Goal: Task Accomplishment & Management: Use online tool/utility

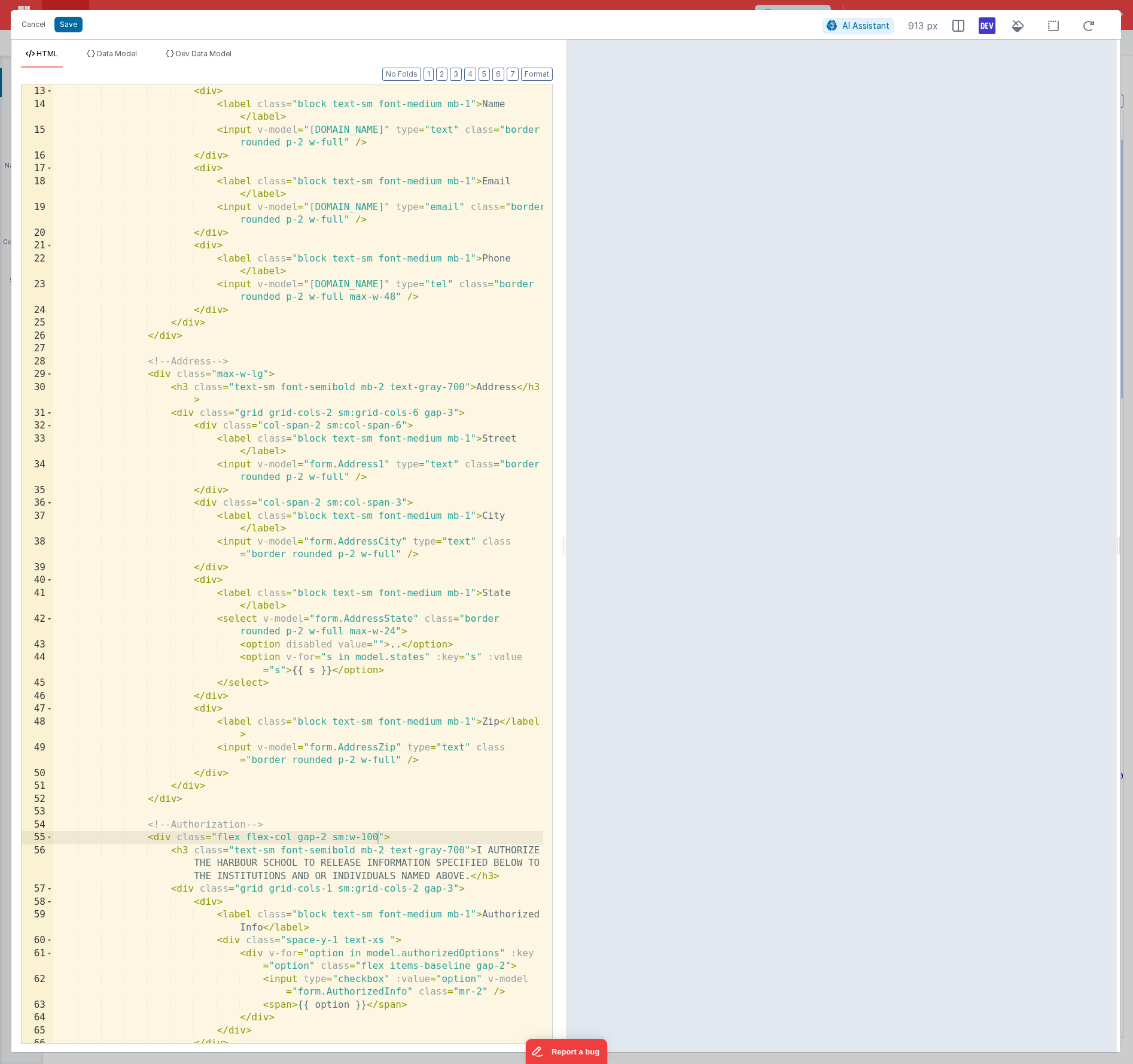
scroll to position [180, 0]
drag, startPoint x: 238, startPoint y: 376, endPoint x: 215, endPoint y: 377, distance: 23.0
click at [215, 377] on div "< div class = "grid grid-cols-1 sm:grid-cols-2 gap-3" > < div > < label class =…" at bounding box center [298, 564] width 490 height 984
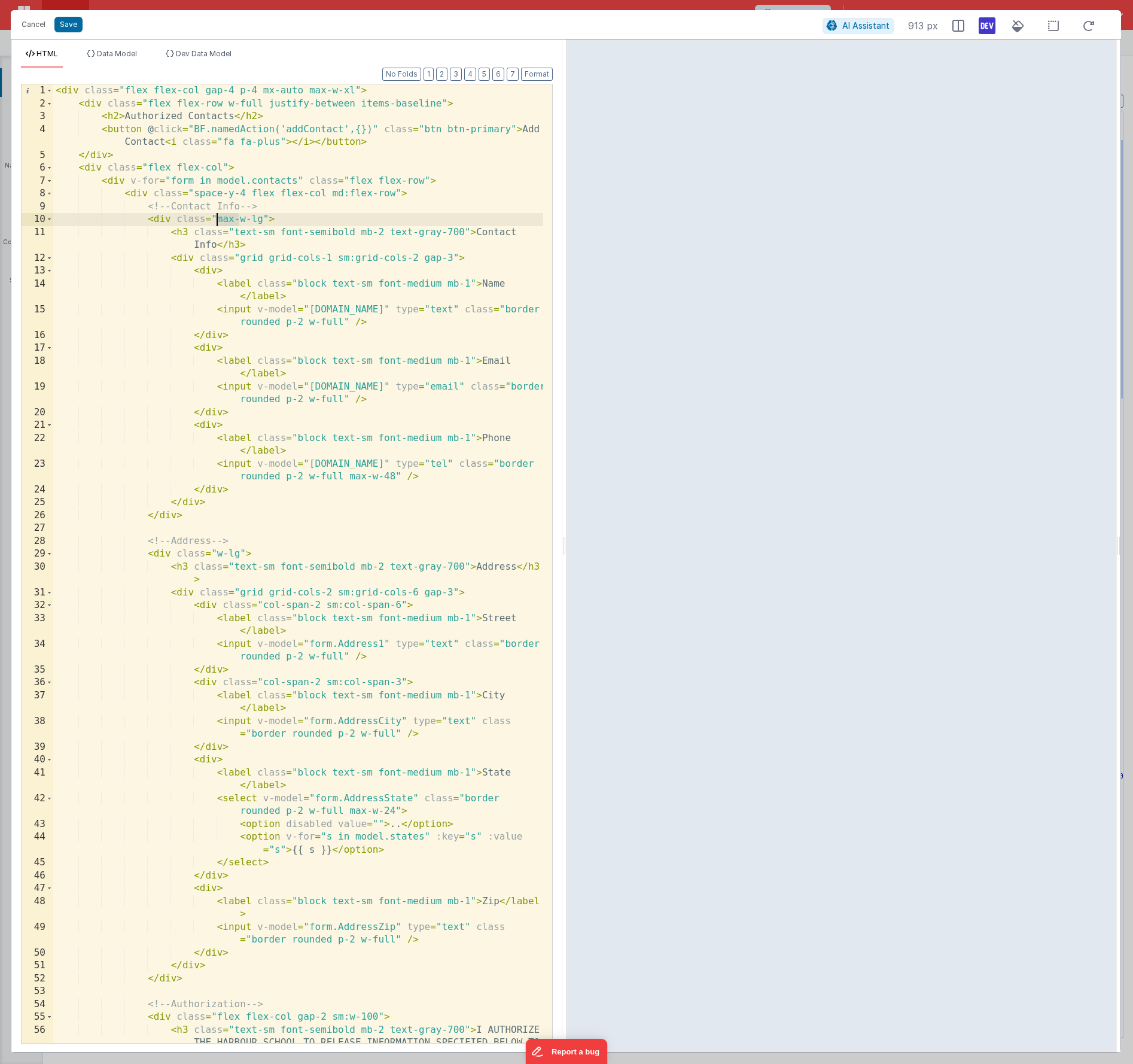
drag, startPoint x: 240, startPoint y: 224, endPoint x: 219, endPoint y: 224, distance: 21.0
click at [219, 224] on div "< div class = "flex flex-col gap-4 p-4 mx-auto max-w-xl" > < div class = "flex …" at bounding box center [298, 589] width 490 height 1010
drag, startPoint x: 307, startPoint y: 91, endPoint x: 354, endPoint y: 89, distance: 47.0
click at [354, 89] on div "< div class = "flex flex-col gap-4 p-4 mx-auto max-w-xl" > < div class = "flex …" at bounding box center [298, 589] width 490 height 1010
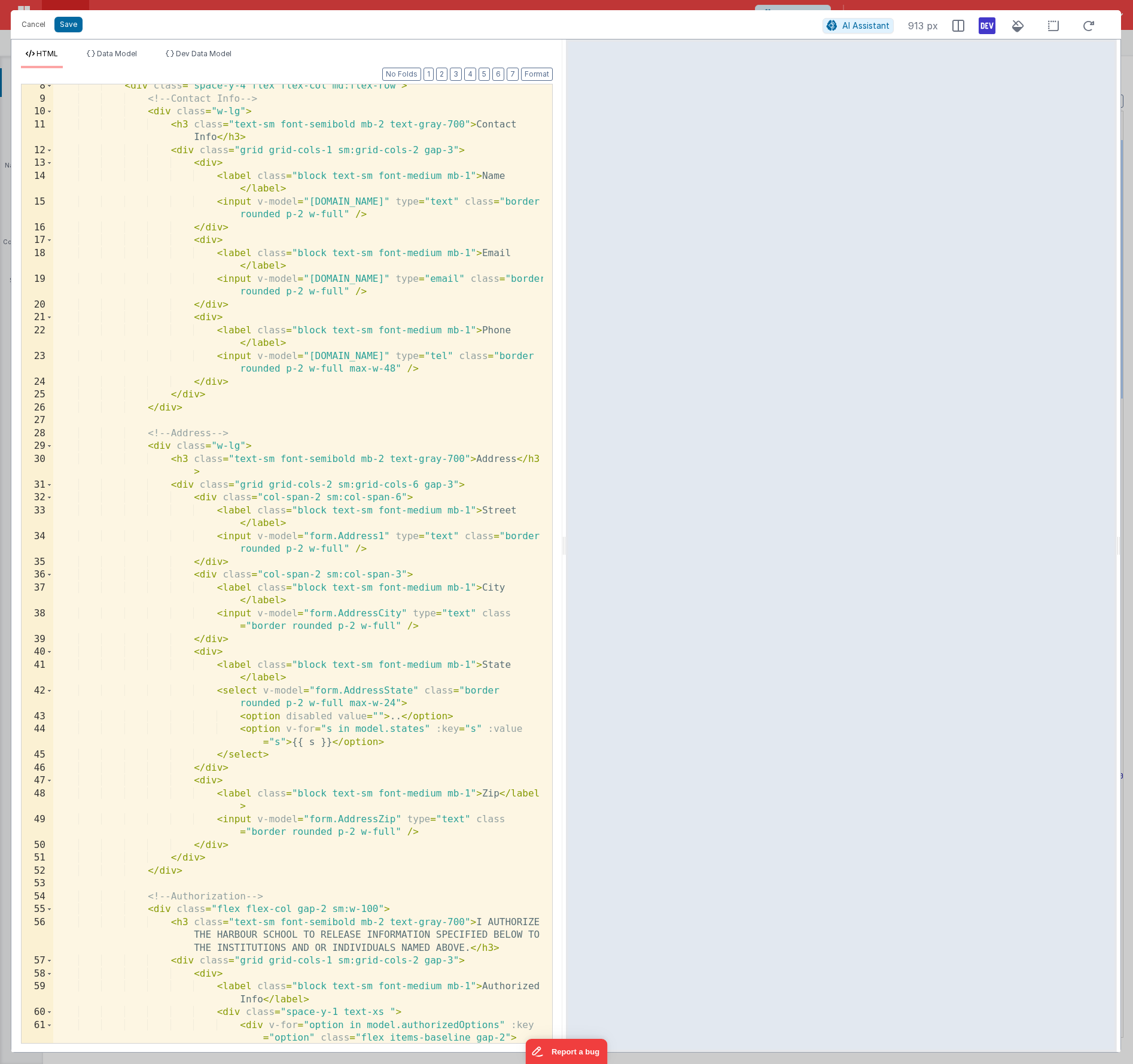
scroll to position [143, 0]
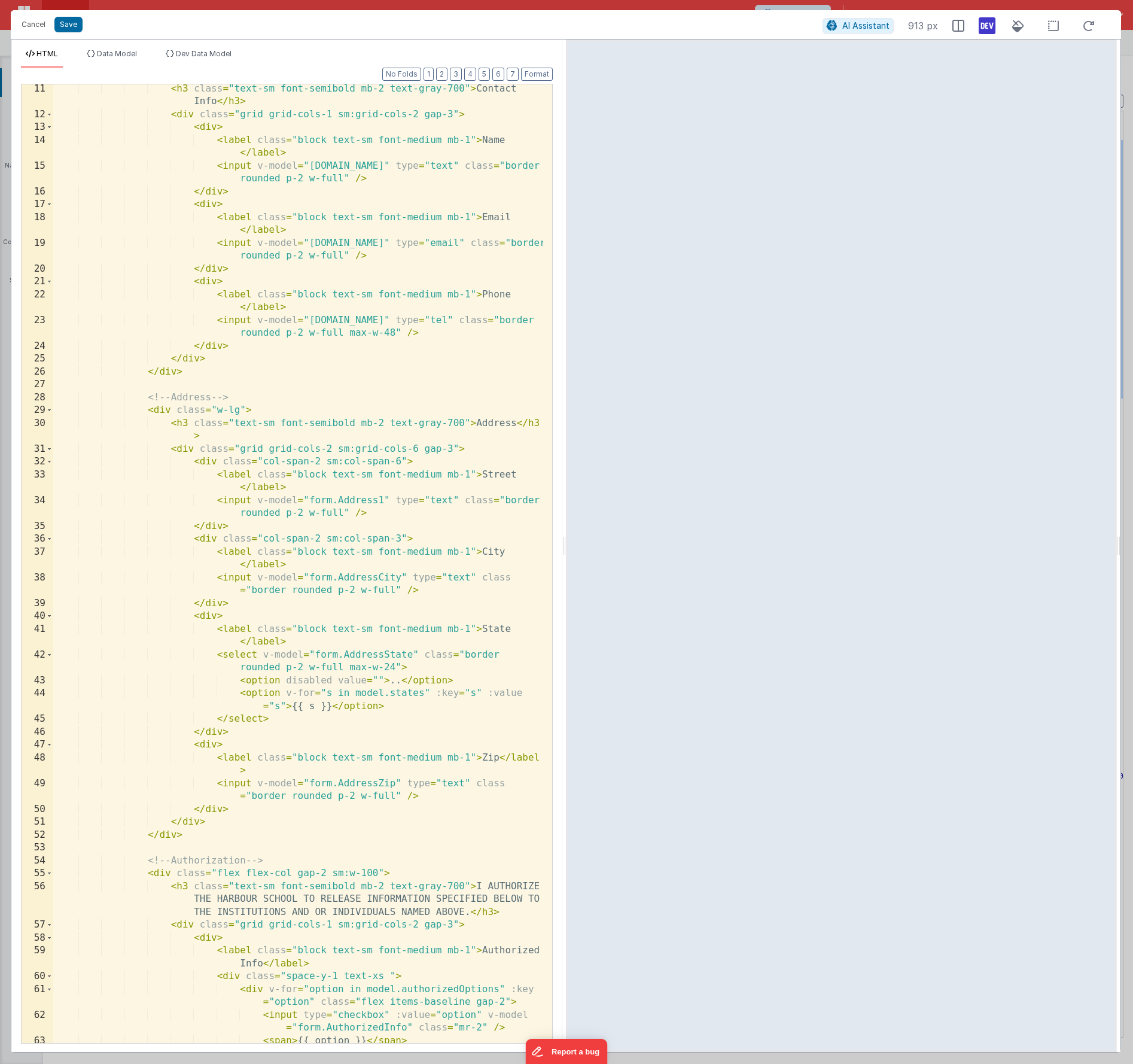
click at [379, 874] on div "< h3 class = "text-sm font-semibold mb-2 text-gray-700" > Contact Info </ h3 > …" at bounding box center [298, 581] width 490 height 997
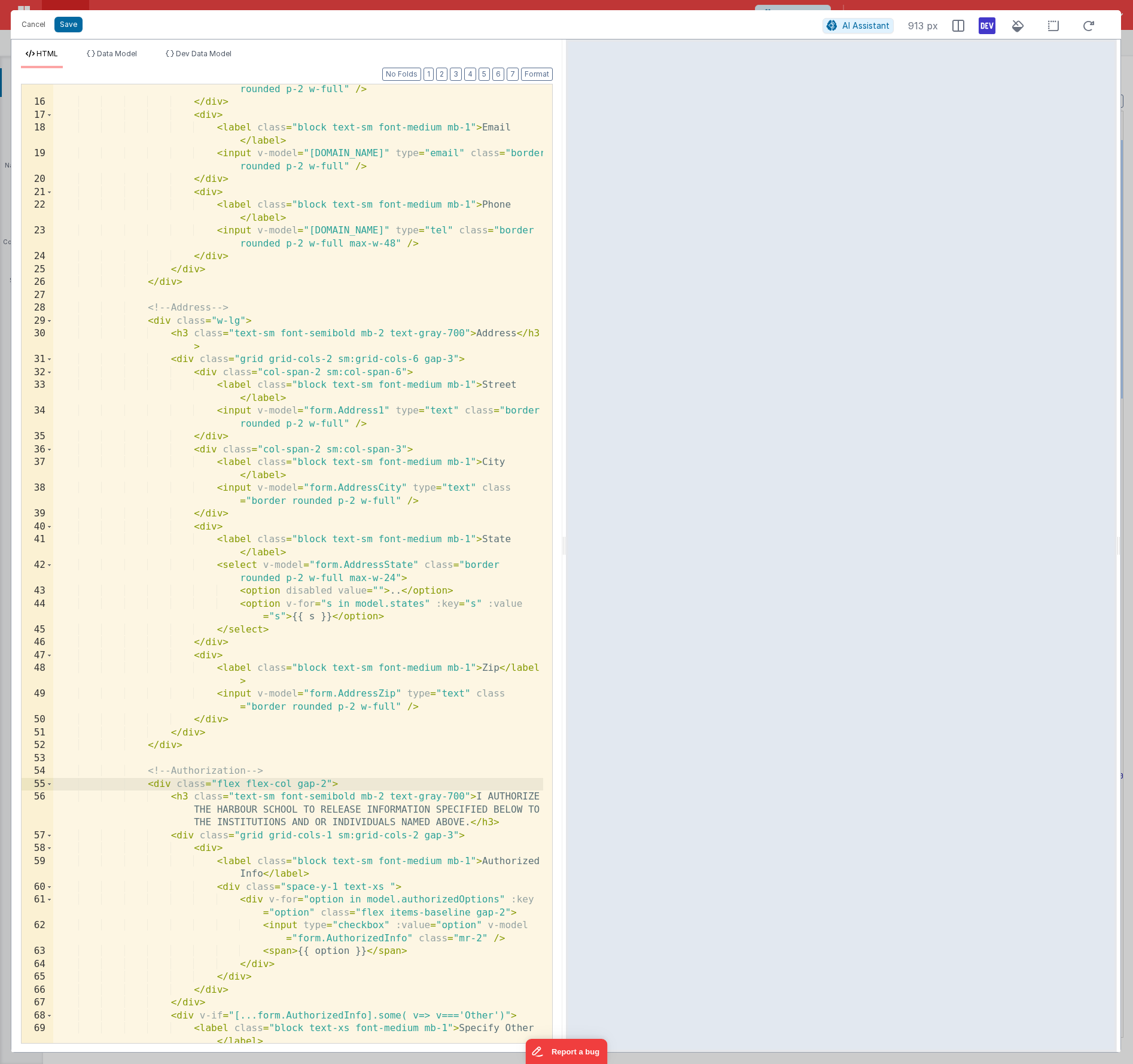
scroll to position [0, 0]
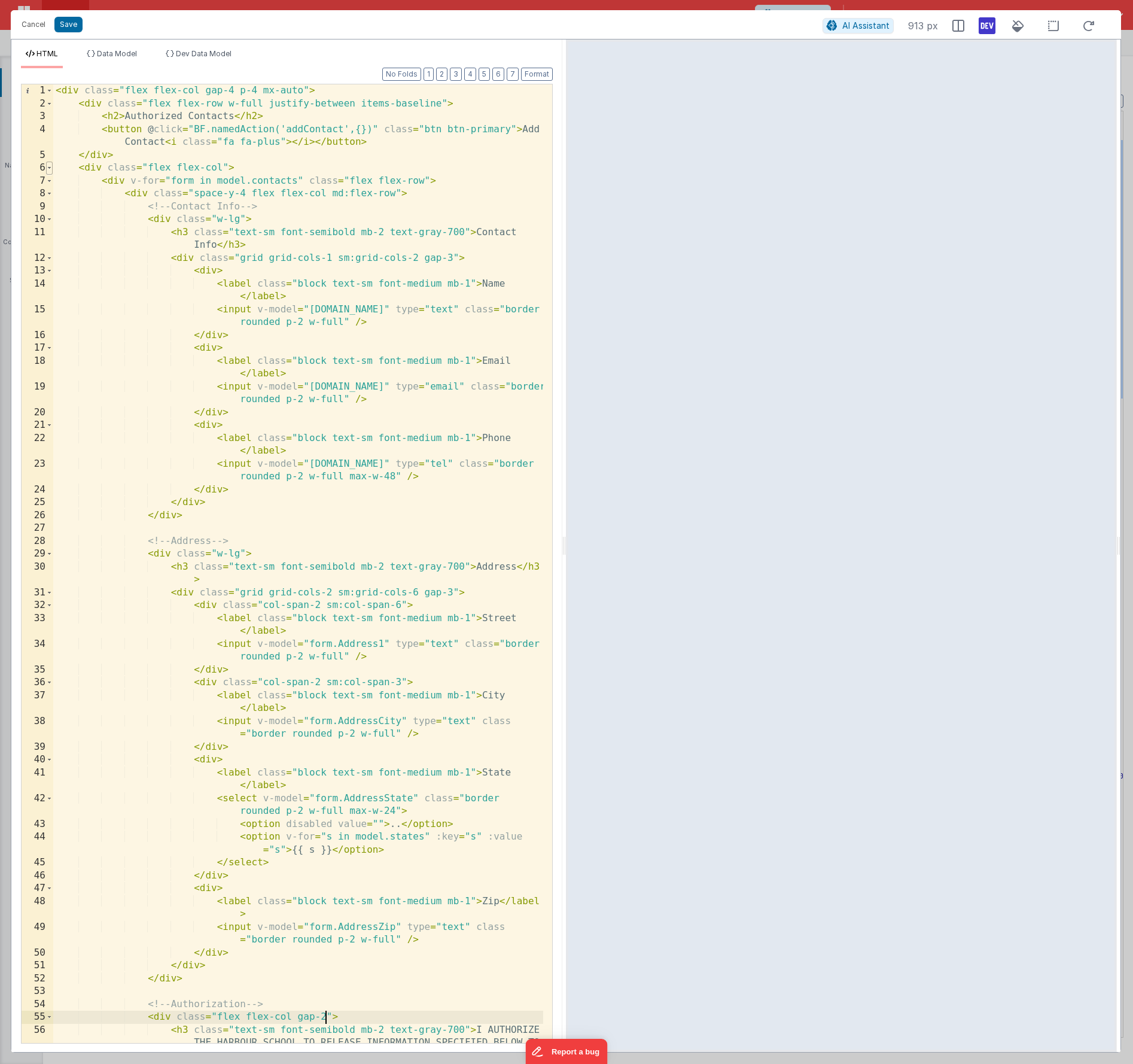
click at [52, 170] on span at bounding box center [49, 168] width 7 height 13
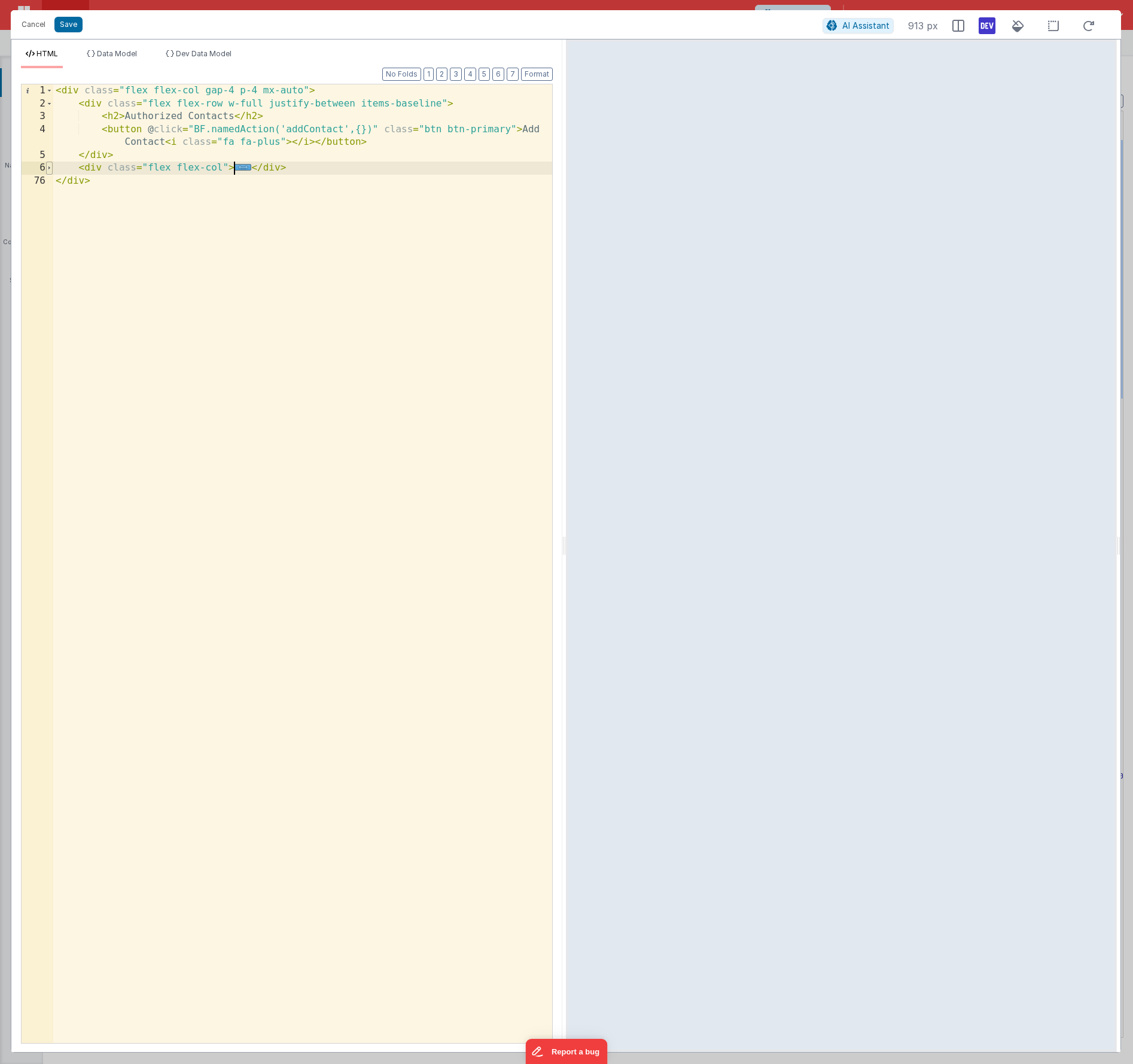
click at [52, 170] on span at bounding box center [49, 168] width 7 height 13
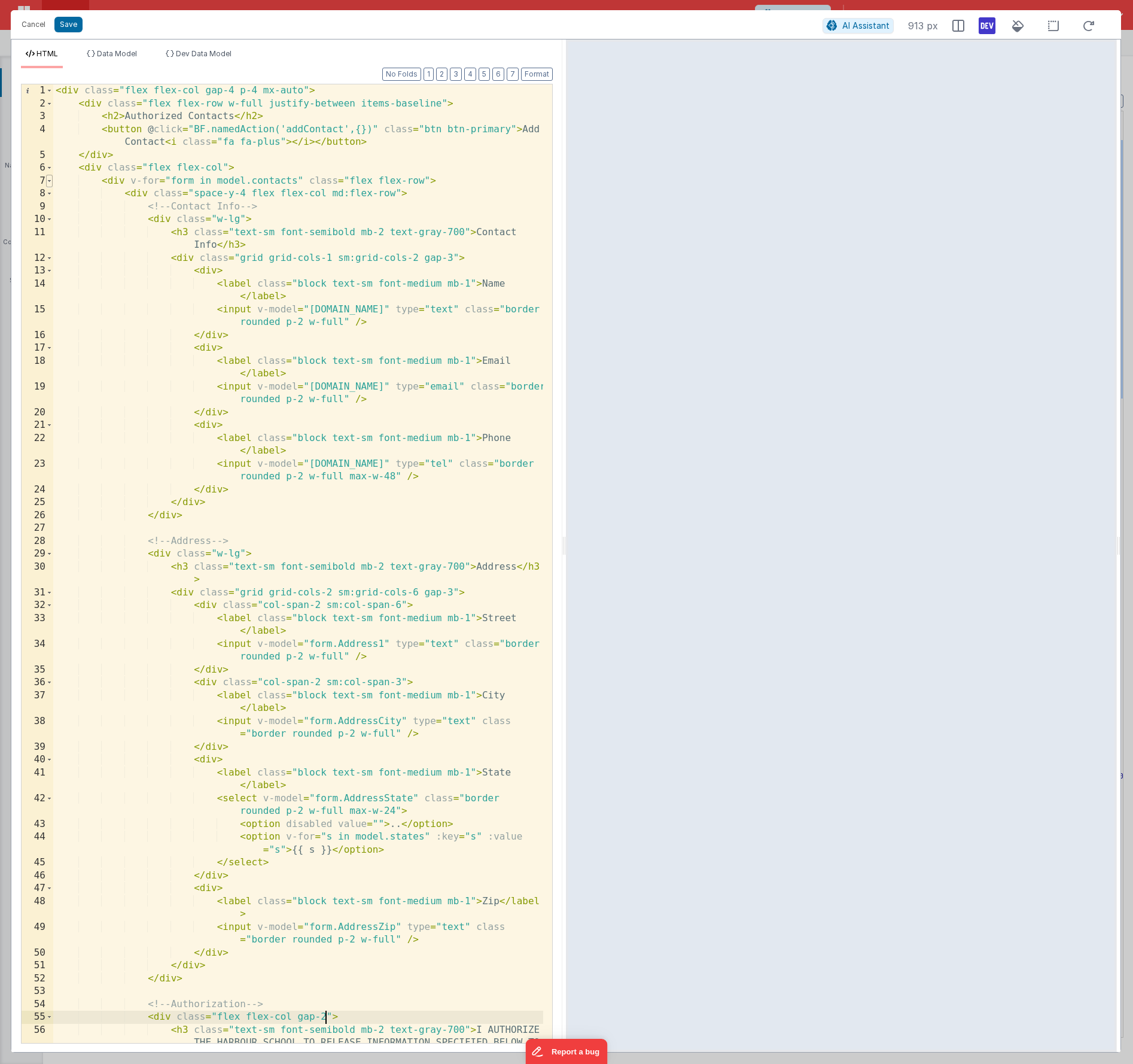
click at [49, 181] on span at bounding box center [49, 181] width 7 height 13
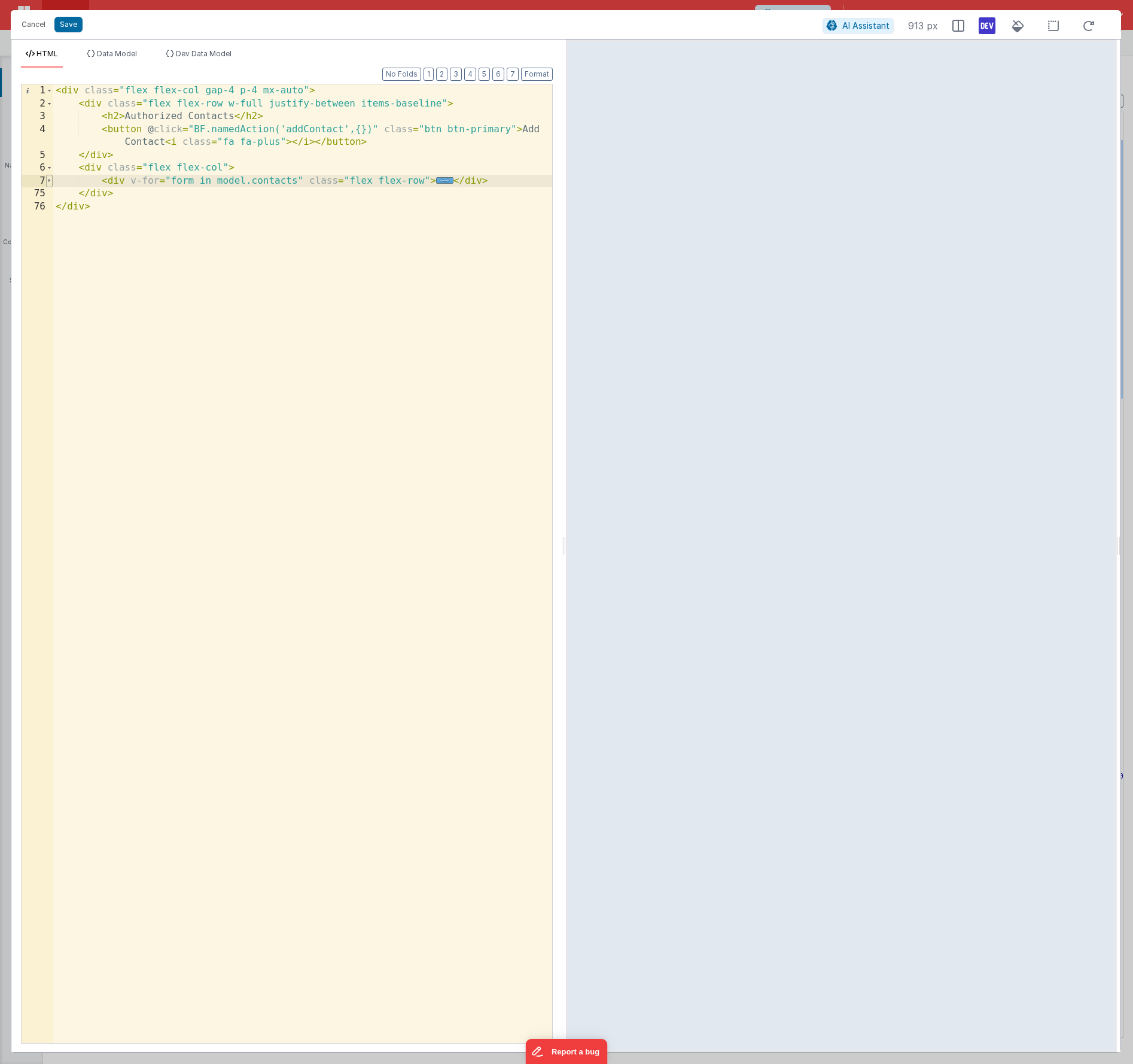
click at [49, 181] on span at bounding box center [49, 181] width 7 height 13
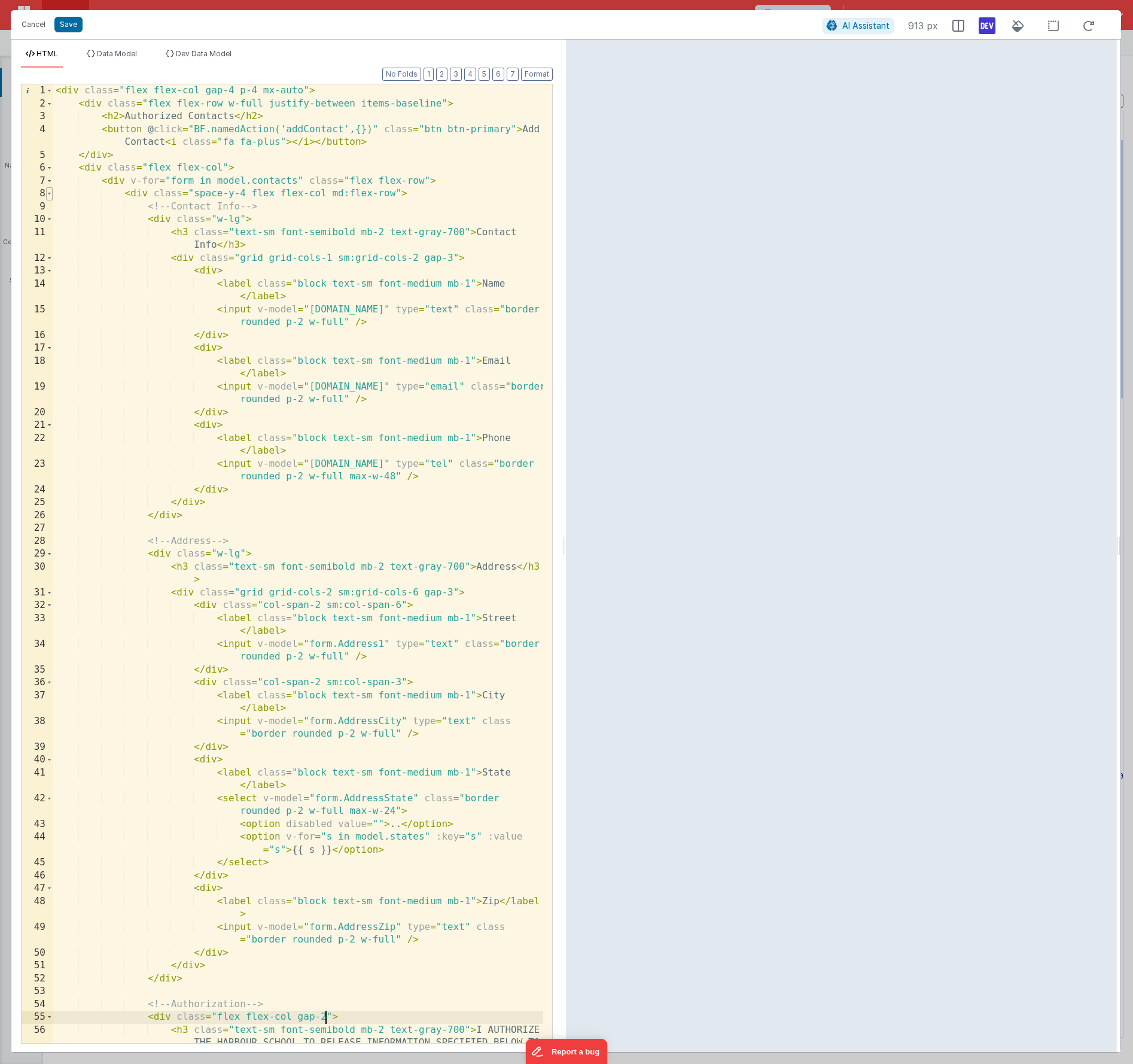
click at [51, 194] on span at bounding box center [49, 194] width 7 height 13
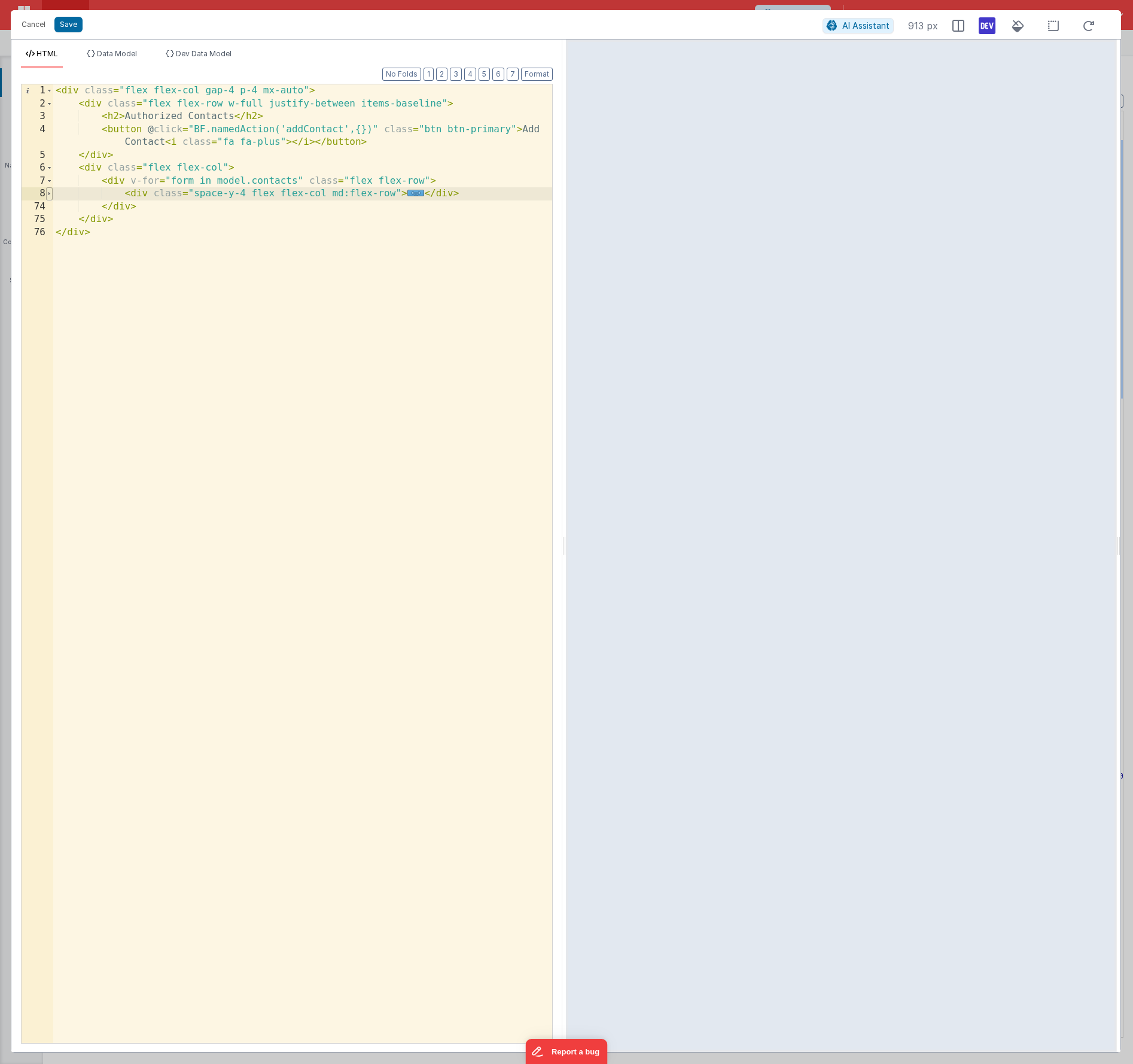
click at [51, 194] on span at bounding box center [49, 194] width 7 height 13
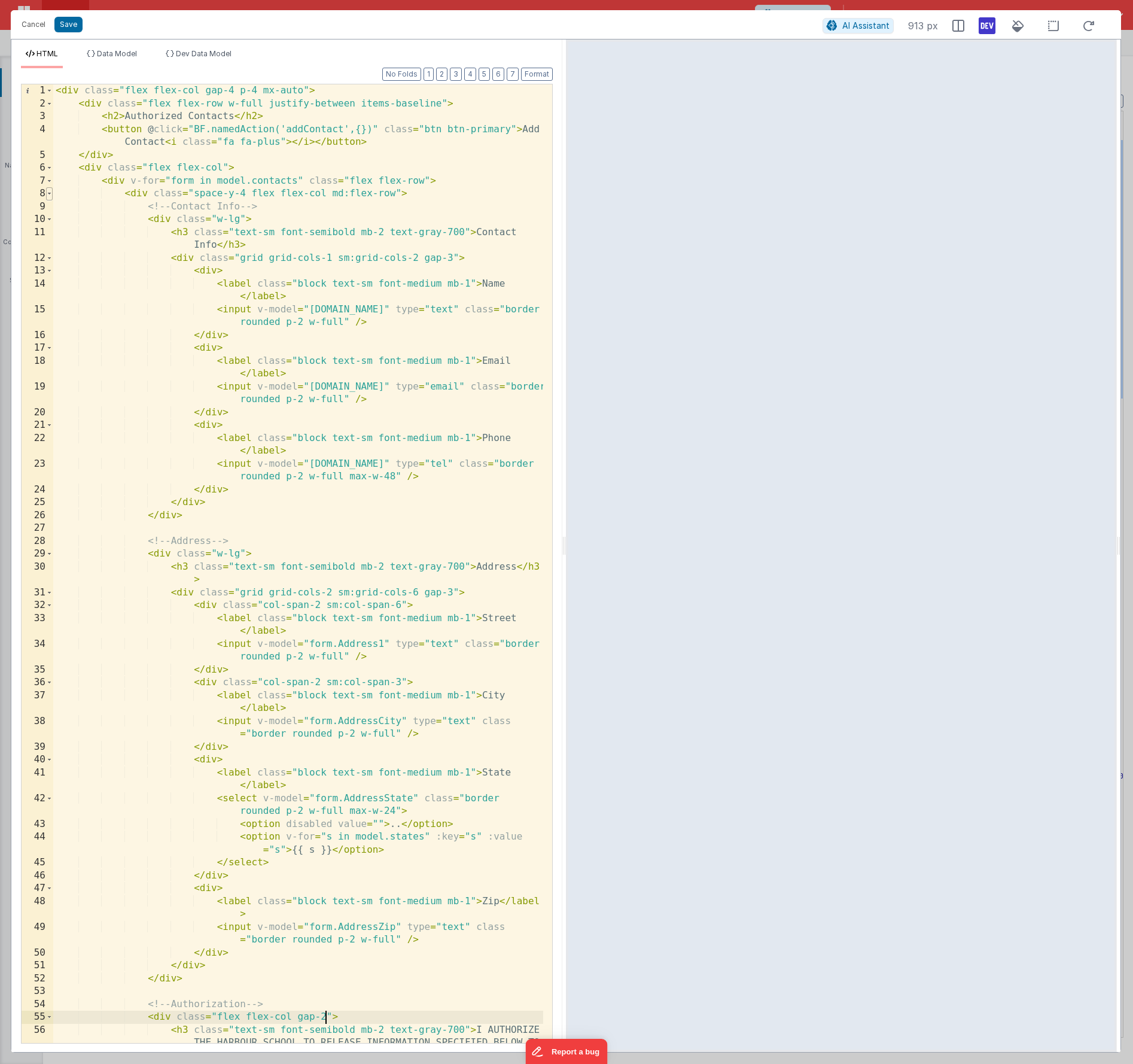
click at [51, 194] on span at bounding box center [49, 194] width 7 height 13
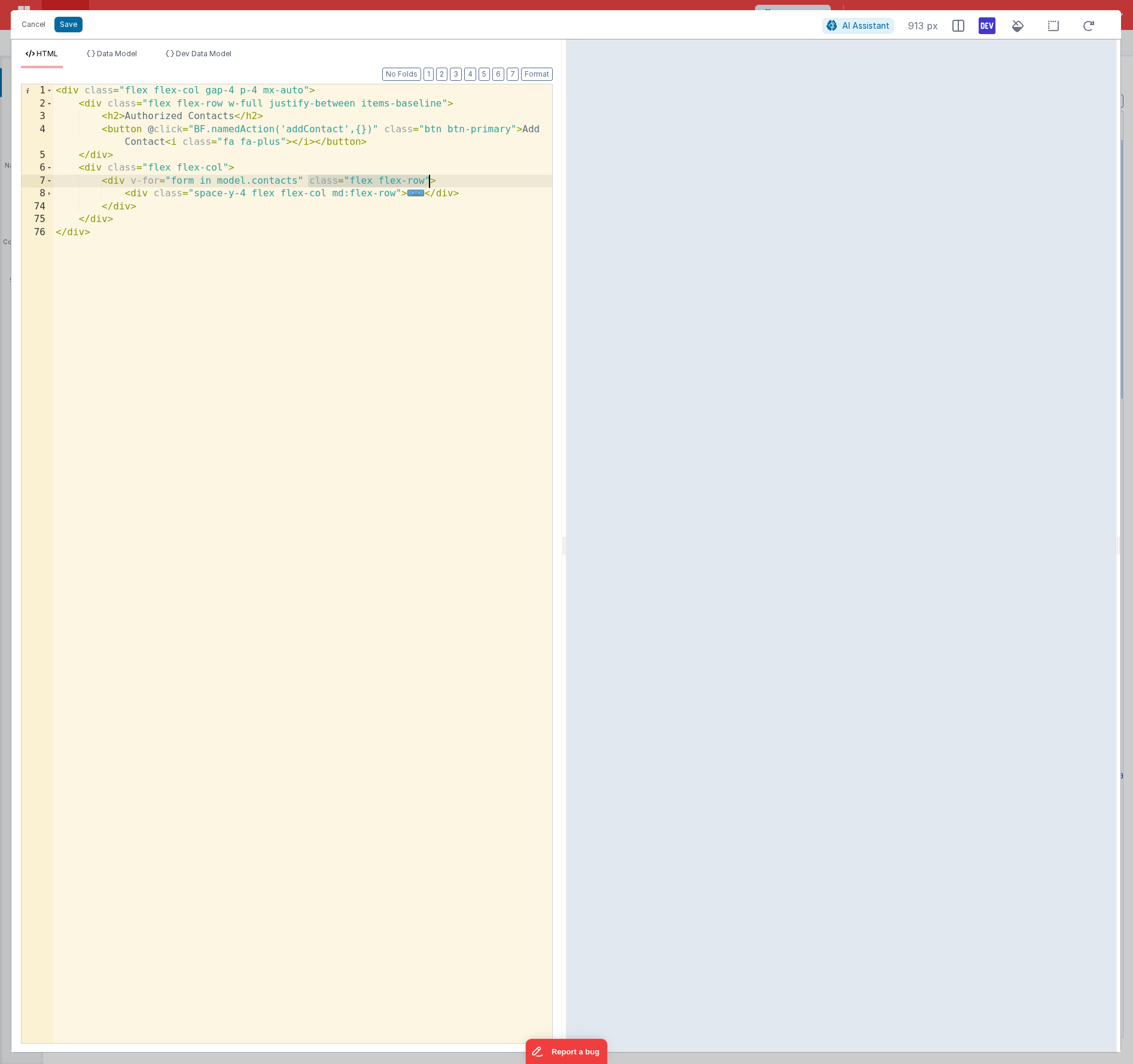
drag, startPoint x: 309, startPoint y: 182, endPoint x: 429, endPoint y: 178, distance: 120.1
click at [429, 178] on div "< div class = "flex flex-col gap-4 p-4 mx-auto" > < div class = "flex flex-row …" at bounding box center [303, 576] width 499 height 984
click at [46, 190] on span at bounding box center [49, 194] width 7 height 13
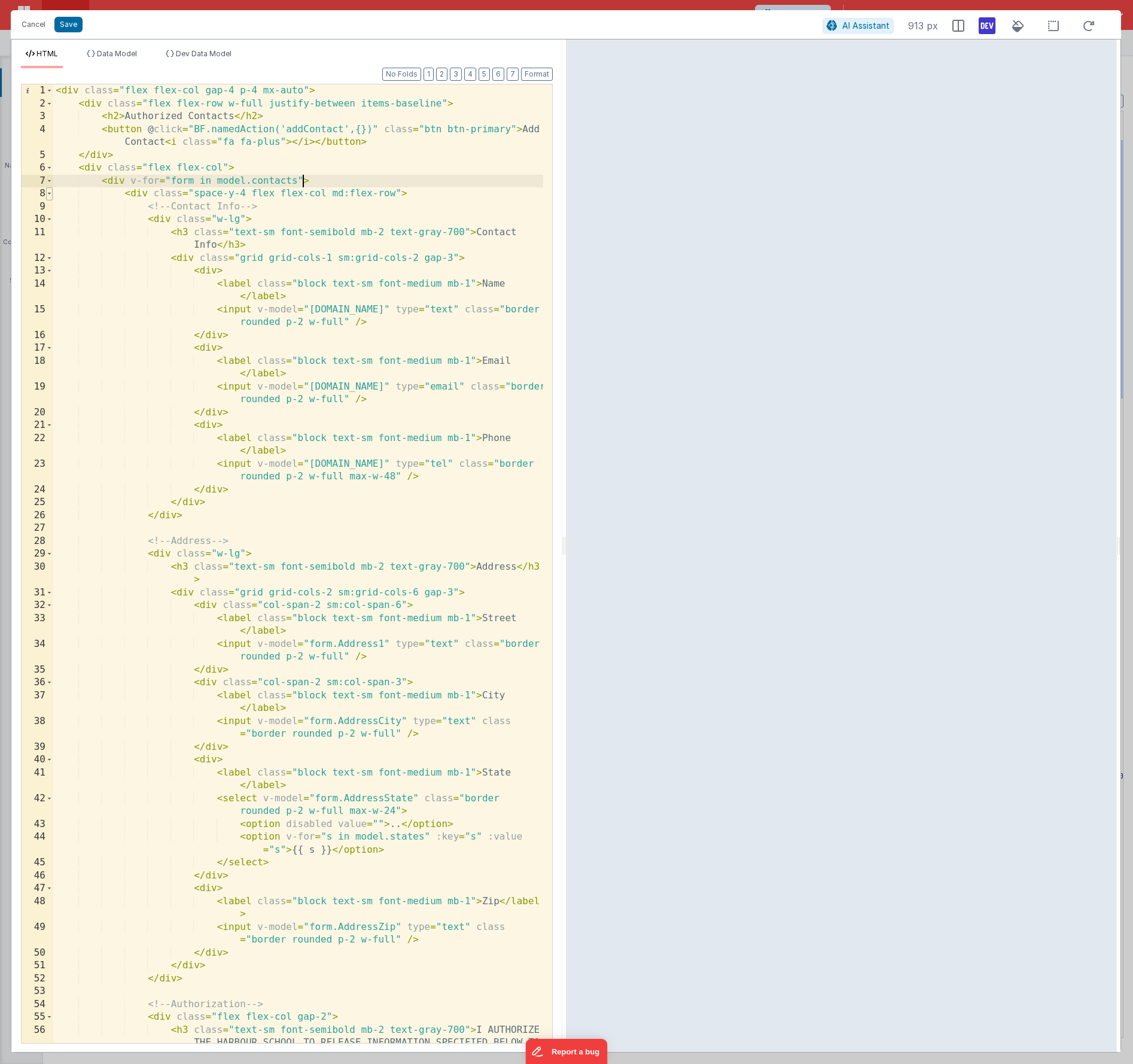
click at [47, 191] on span at bounding box center [49, 194] width 7 height 13
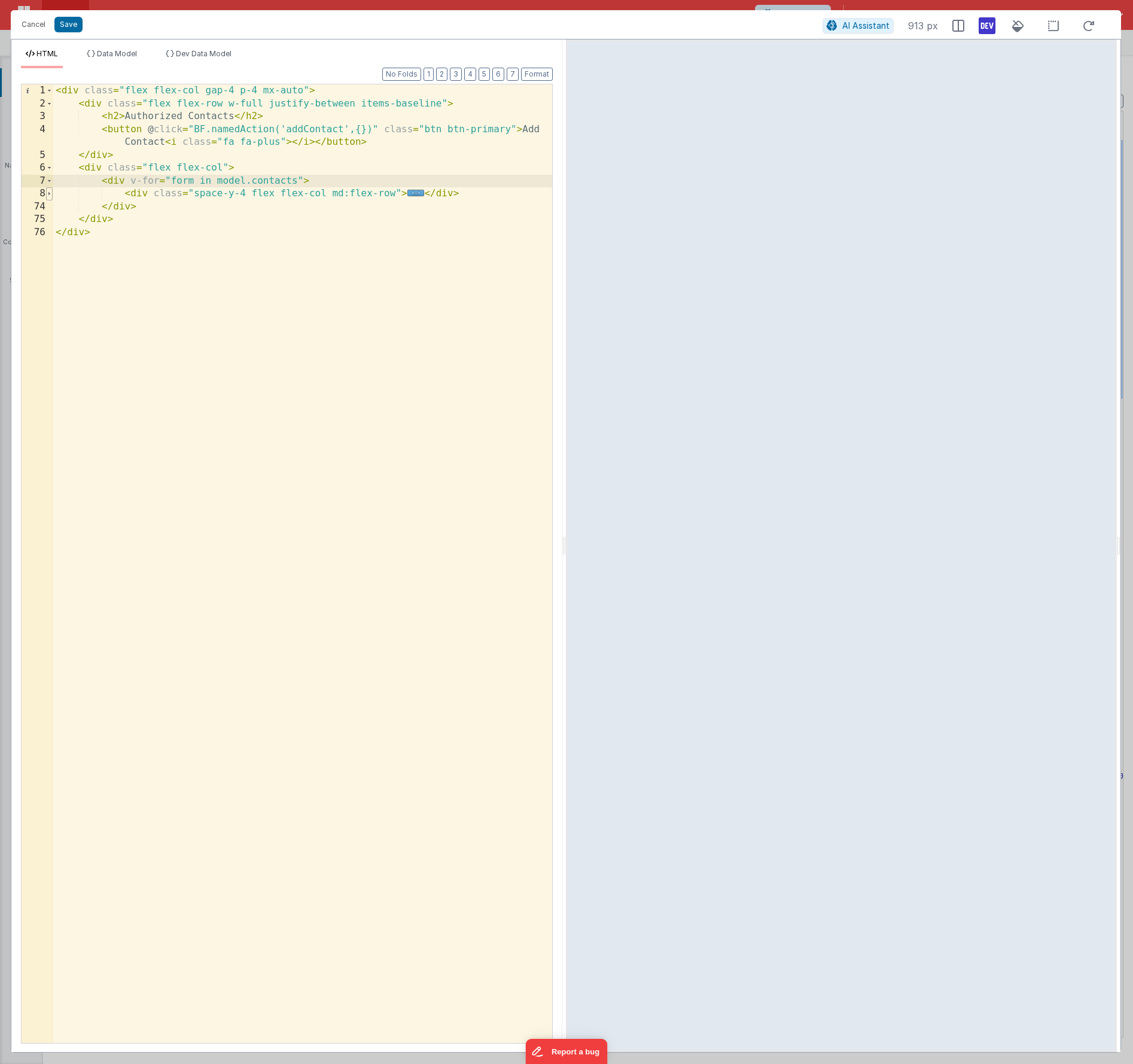
click at [50, 197] on span at bounding box center [49, 194] width 7 height 13
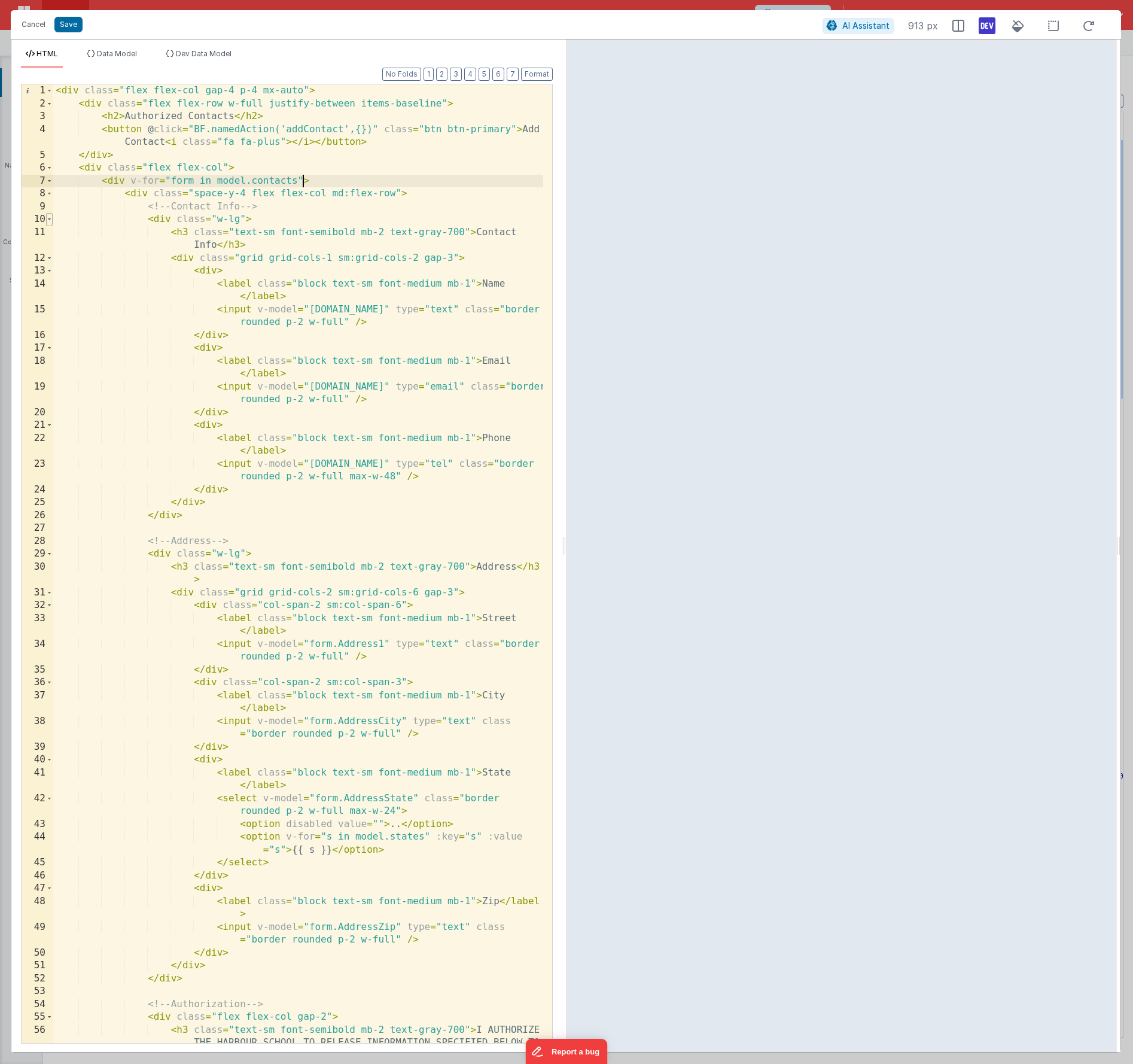
click at [50, 219] on span at bounding box center [49, 219] width 7 height 13
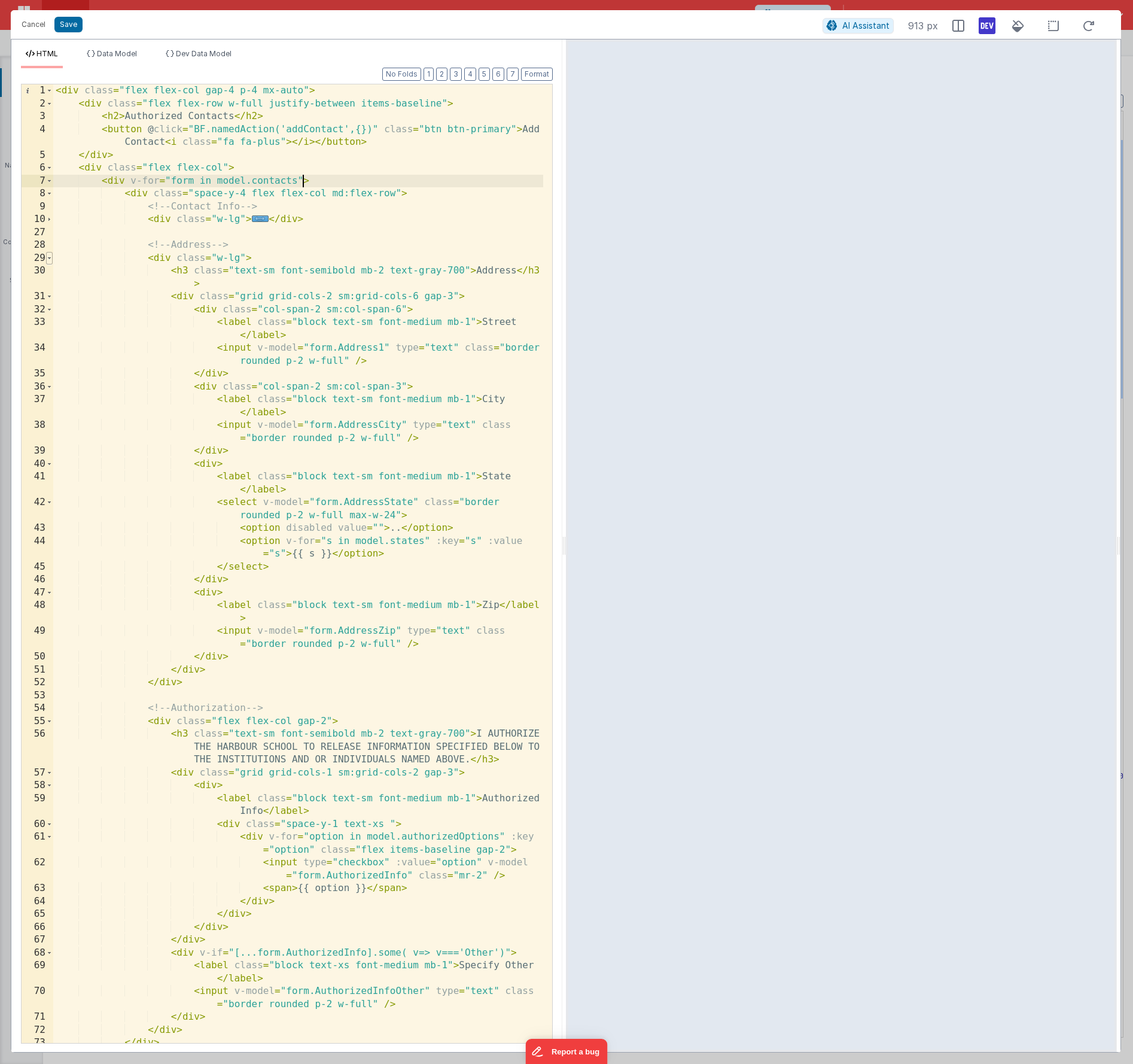
click at [48, 256] on span at bounding box center [49, 259] width 7 height 13
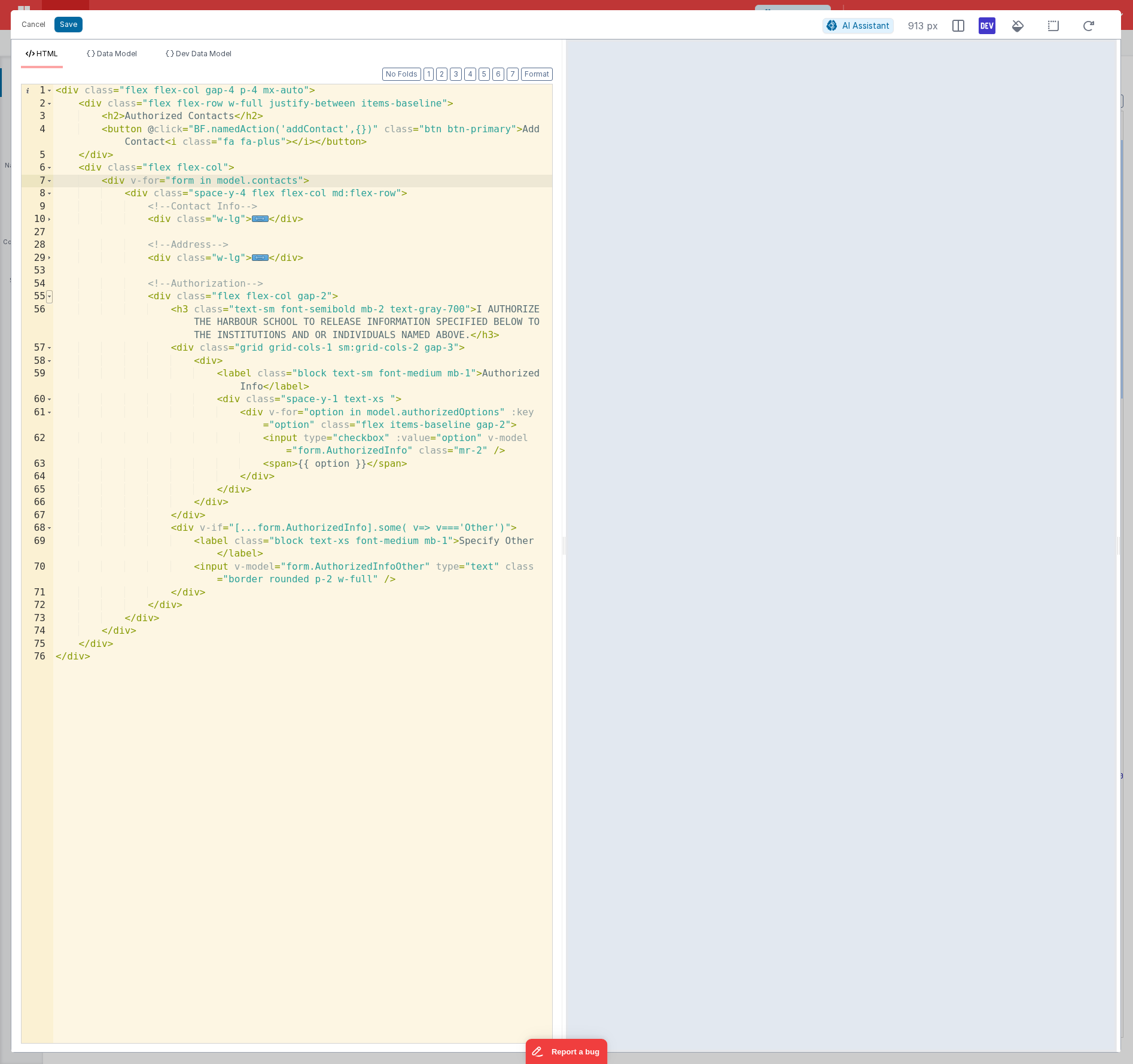
click at [48, 296] on span at bounding box center [49, 297] width 7 height 13
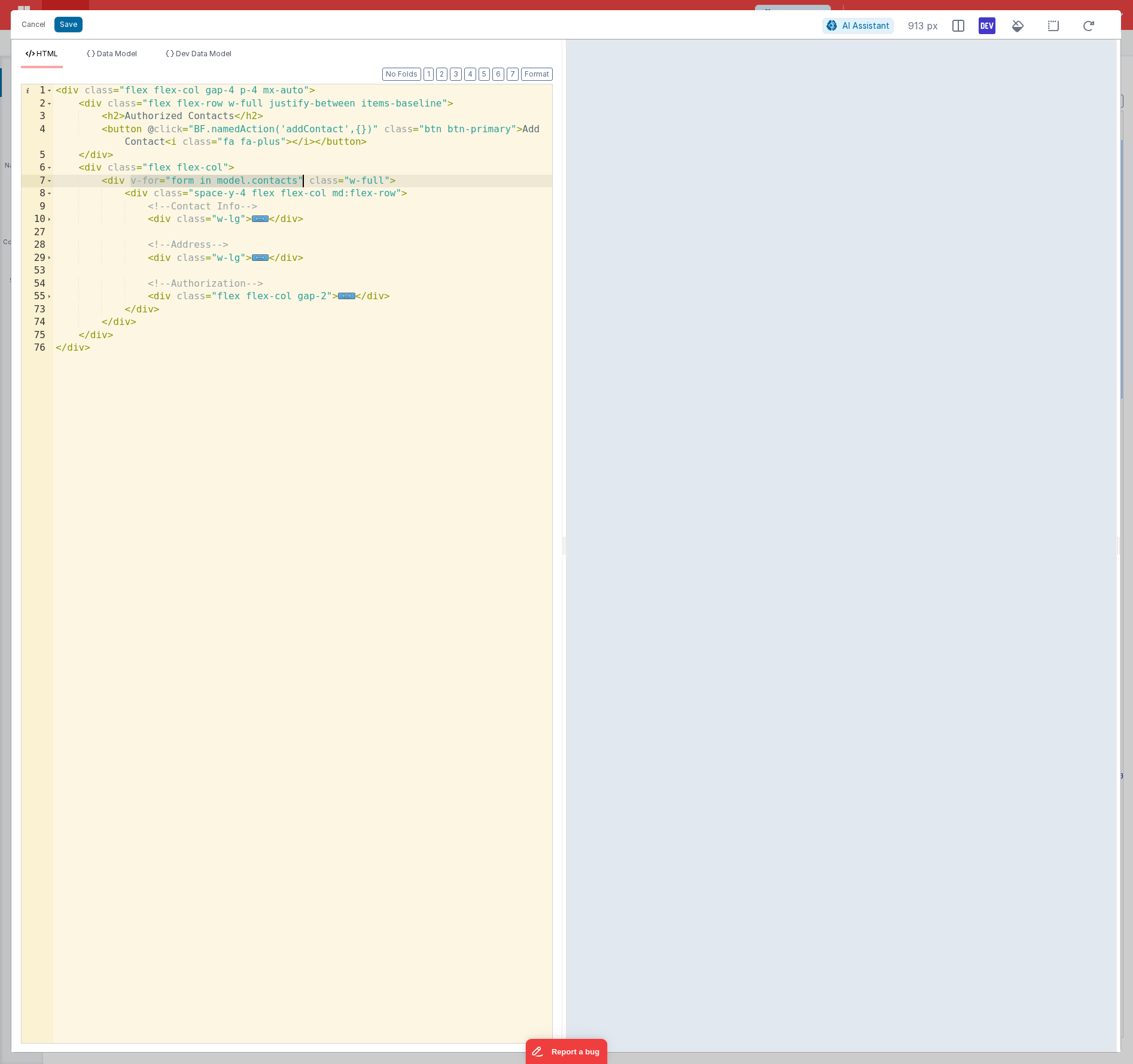
drag, startPoint x: 131, startPoint y: 181, endPoint x: 305, endPoint y: 182, distance: 174.0
click at [305, 182] on div "< div class = "flex flex-col gap-4 p-4 mx-auto" > < div class = "flex flex-row …" at bounding box center [303, 576] width 499 height 984
click at [151, 197] on div "< div class = "flex flex-col gap-4 p-4 mx-auto" > < div class = "flex flex-row …" at bounding box center [303, 576] width 499 height 984
paste textarea
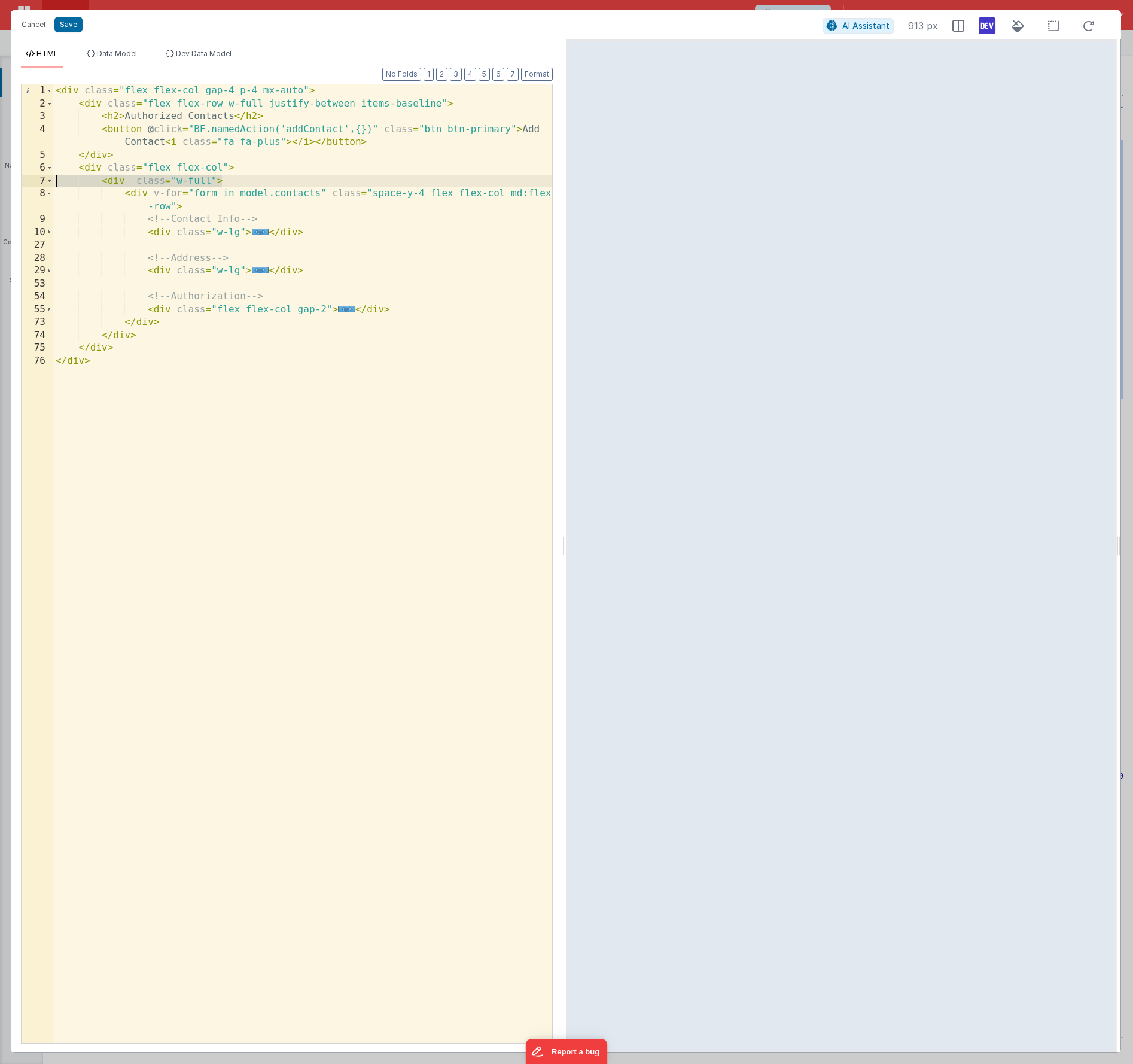
drag, startPoint x: 241, startPoint y: 180, endPoint x: 38, endPoint y: 176, distance: 203.0
click at [39, 176] on div "1 2 3 4 5 6 7 8 9 10 27 28 29 53 54 55 73 74 75 76 < div class = "flex flex-col…" at bounding box center [287, 563] width 532 height 960
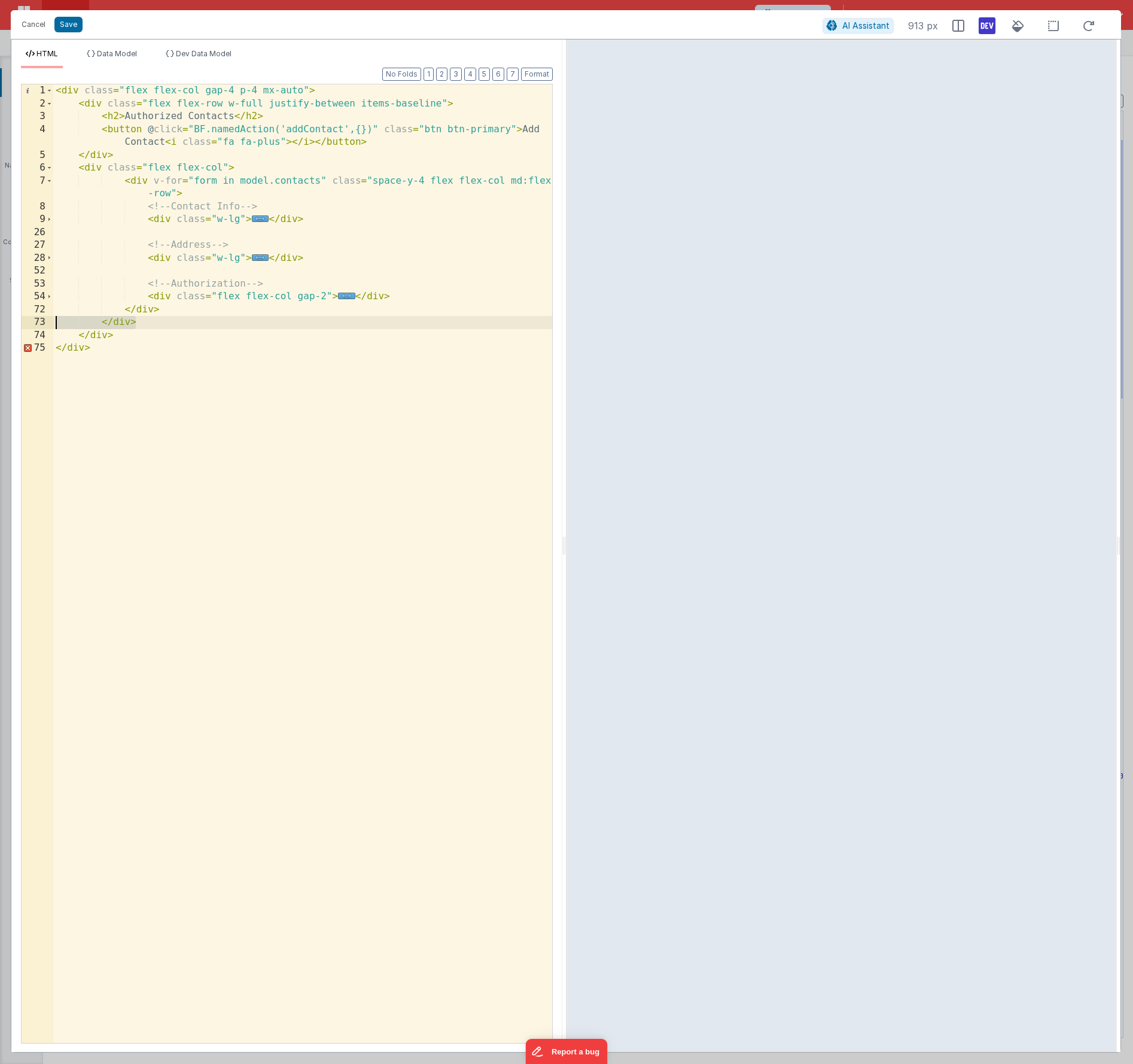
drag, startPoint x: 143, startPoint y: 325, endPoint x: 4, endPoint y: 321, distance: 139.1
click at [4, 321] on div "Cancel Save AI Assistant 913 px HTML Data Model Dev Data Model Format 7 6 5 4 3…" at bounding box center [566, 532] width 1133 height 1064
click at [541, 77] on button "Format" at bounding box center [537, 75] width 31 height 13
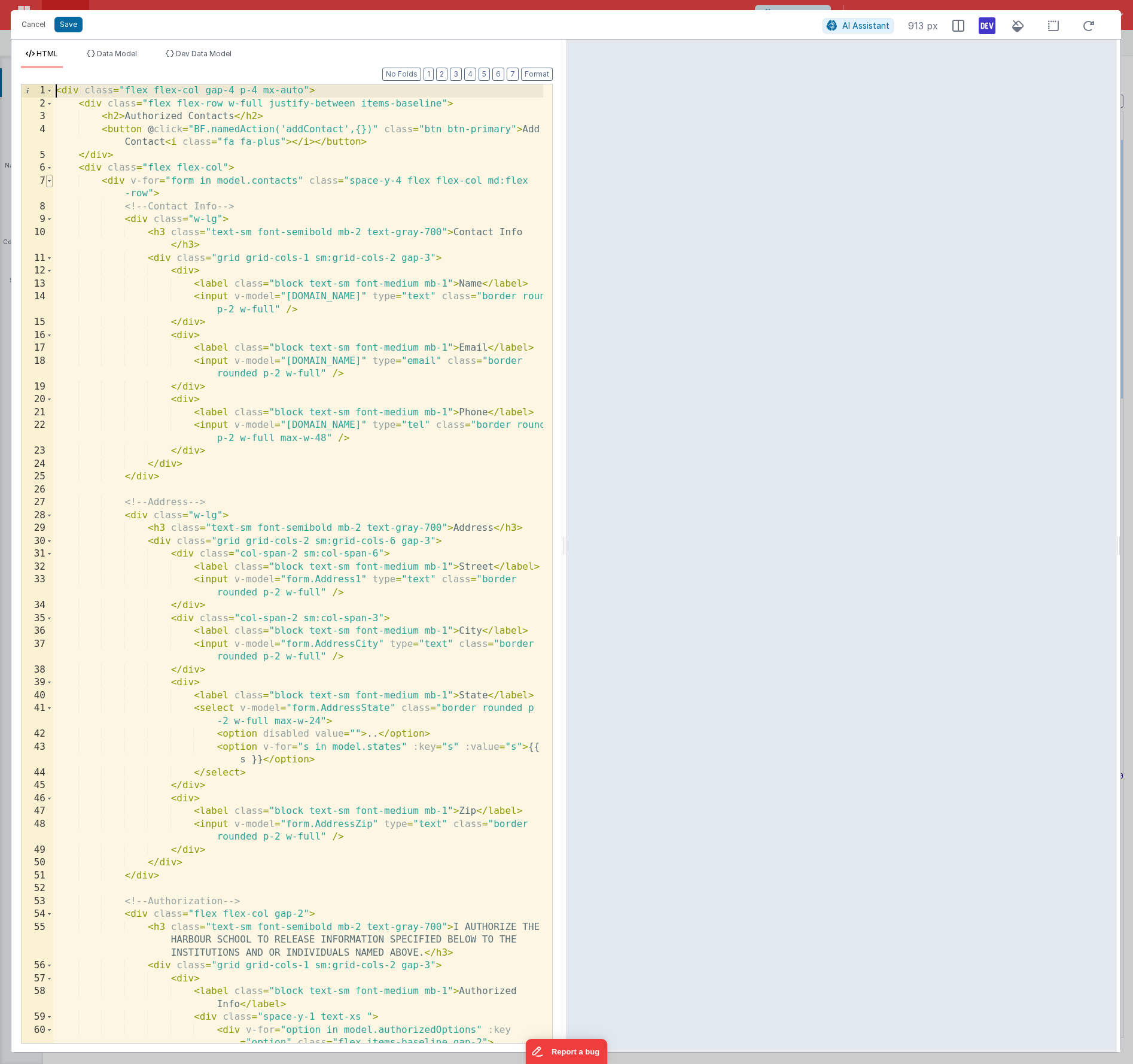
click at [48, 183] on span at bounding box center [49, 181] width 7 height 13
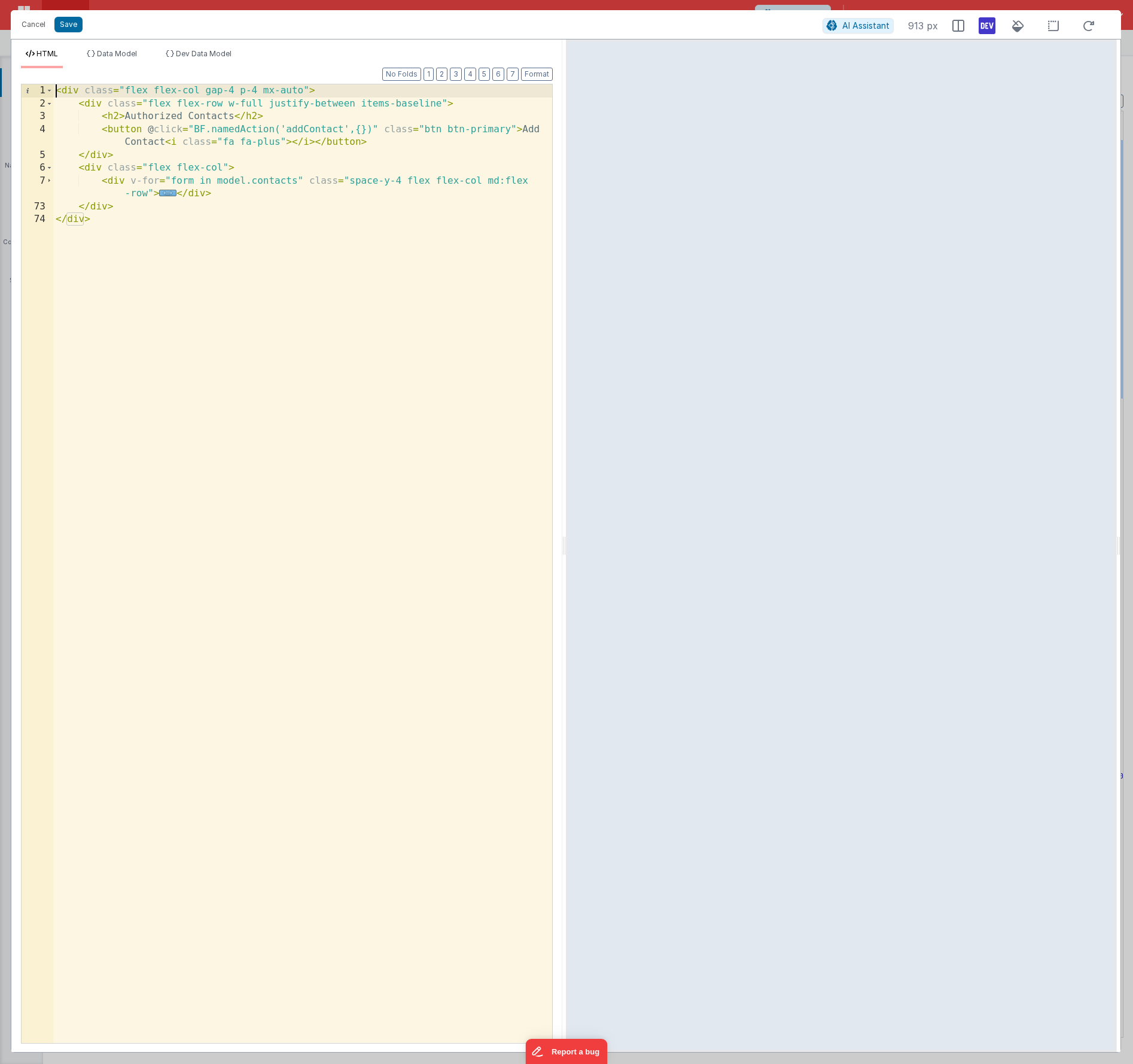
click at [170, 191] on span "..." at bounding box center [168, 193] width 18 height 7
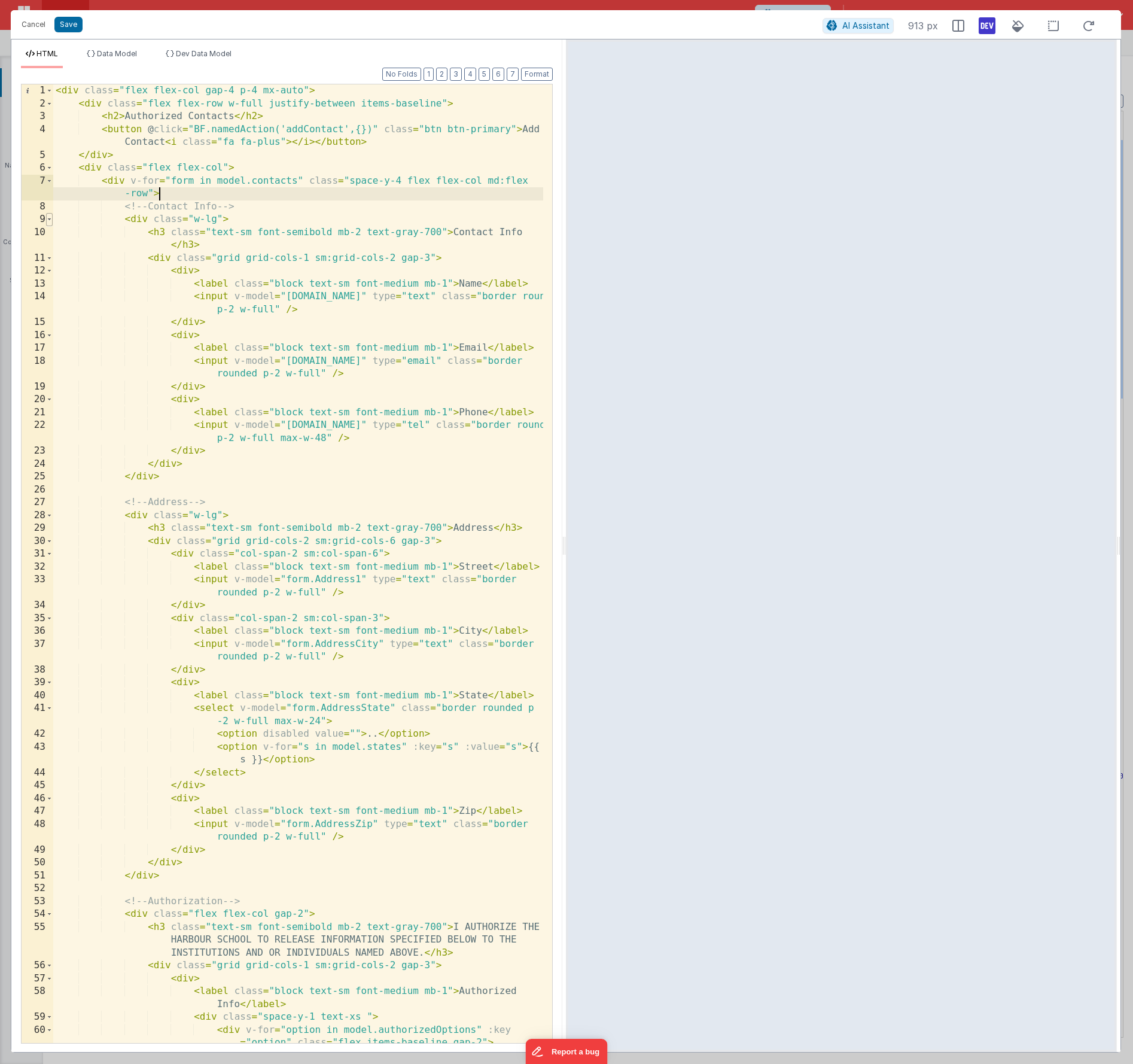
click at [50, 219] on span at bounding box center [49, 219] width 7 height 13
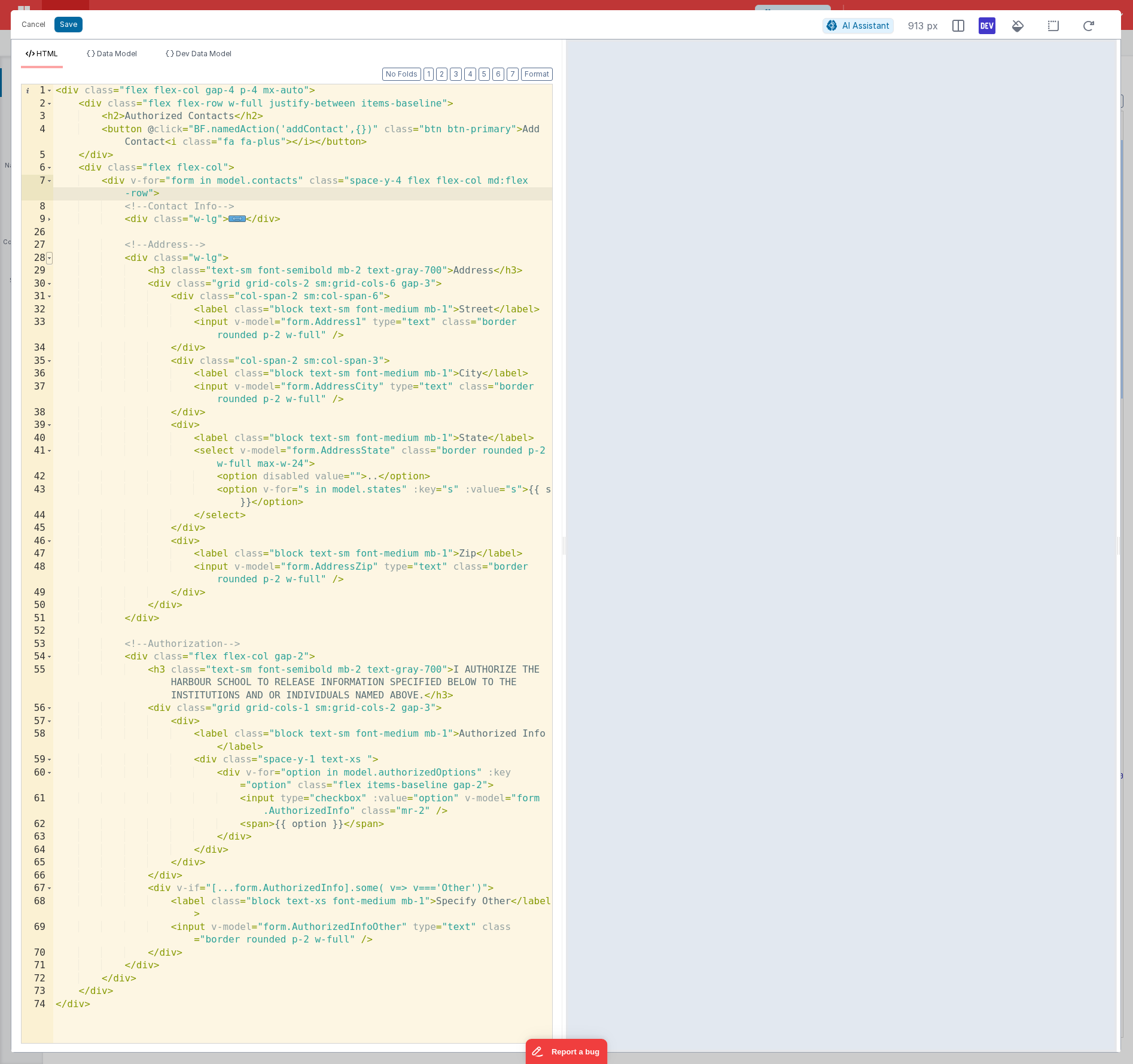
click at [48, 258] on span at bounding box center [49, 259] width 7 height 13
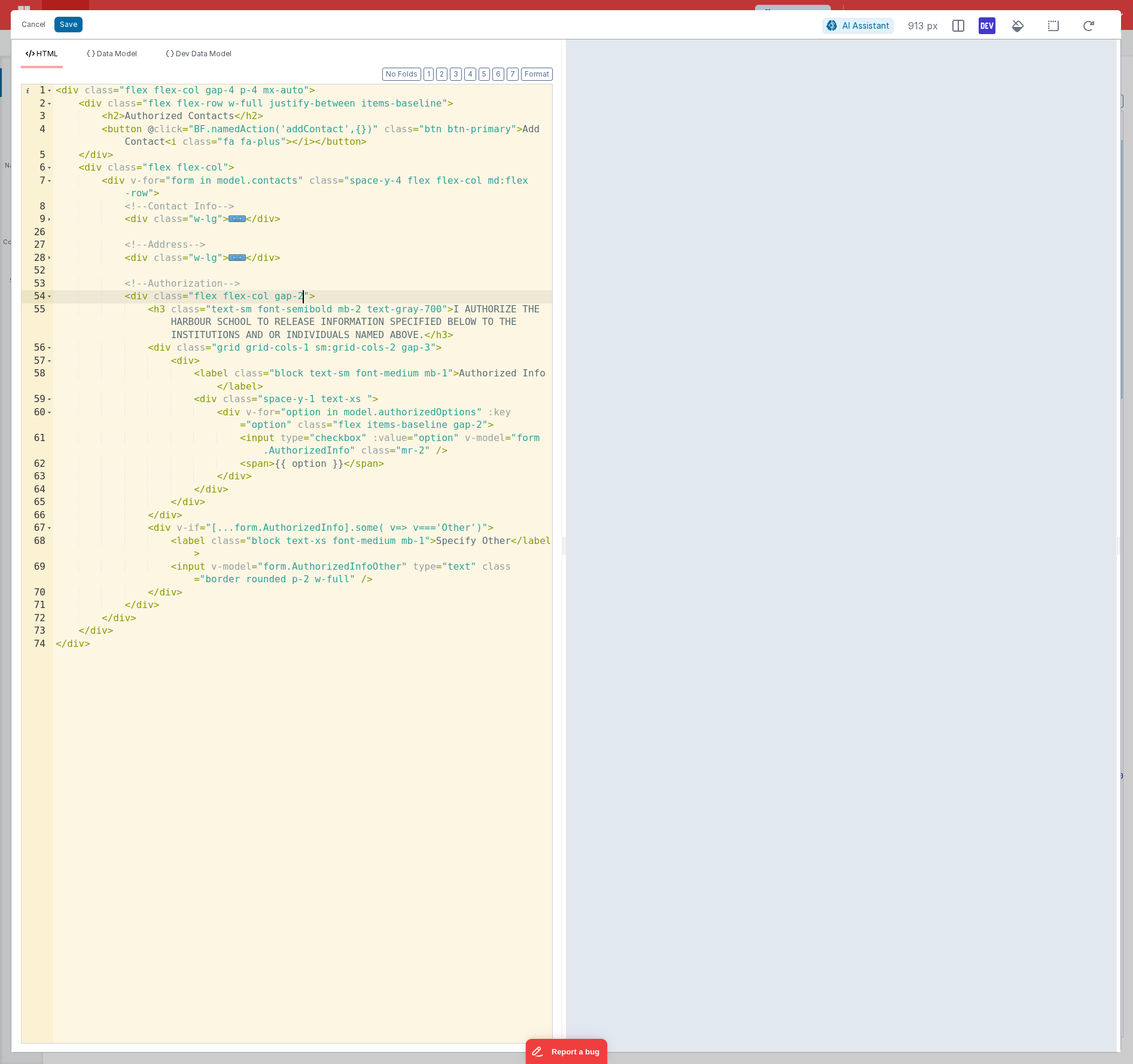
drag, startPoint x: 303, startPoint y: 295, endPoint x: 329, endPoint y: 325, distance: 39.7
click at [303, 295] on div "< div class = "flex flex-col gap-4 p-4 mx-auto" > < div class = "flex flex-row …" at bounding box center [303, 576] width 499 height 984
click at [150, 193] on div "< div class = "flex flex-col gap-4 p-4 mx-auto" > < div class = "flex flex-row …" at bounding box center [303, 576] width 499 height 984
click at [221, 164] on div "< div class = "flex flex-col gap-4 p-4 mx-auto" > < div class = "flex flex-row …" at bounding box center [303, 576] width 499 height 984
click at [332, 292] on div "< div class = "flex flex-col gap-4 p-4 mx-auto" > < div class = "flex flex-row …" at bounding box center [303, 576] width 499 height 984
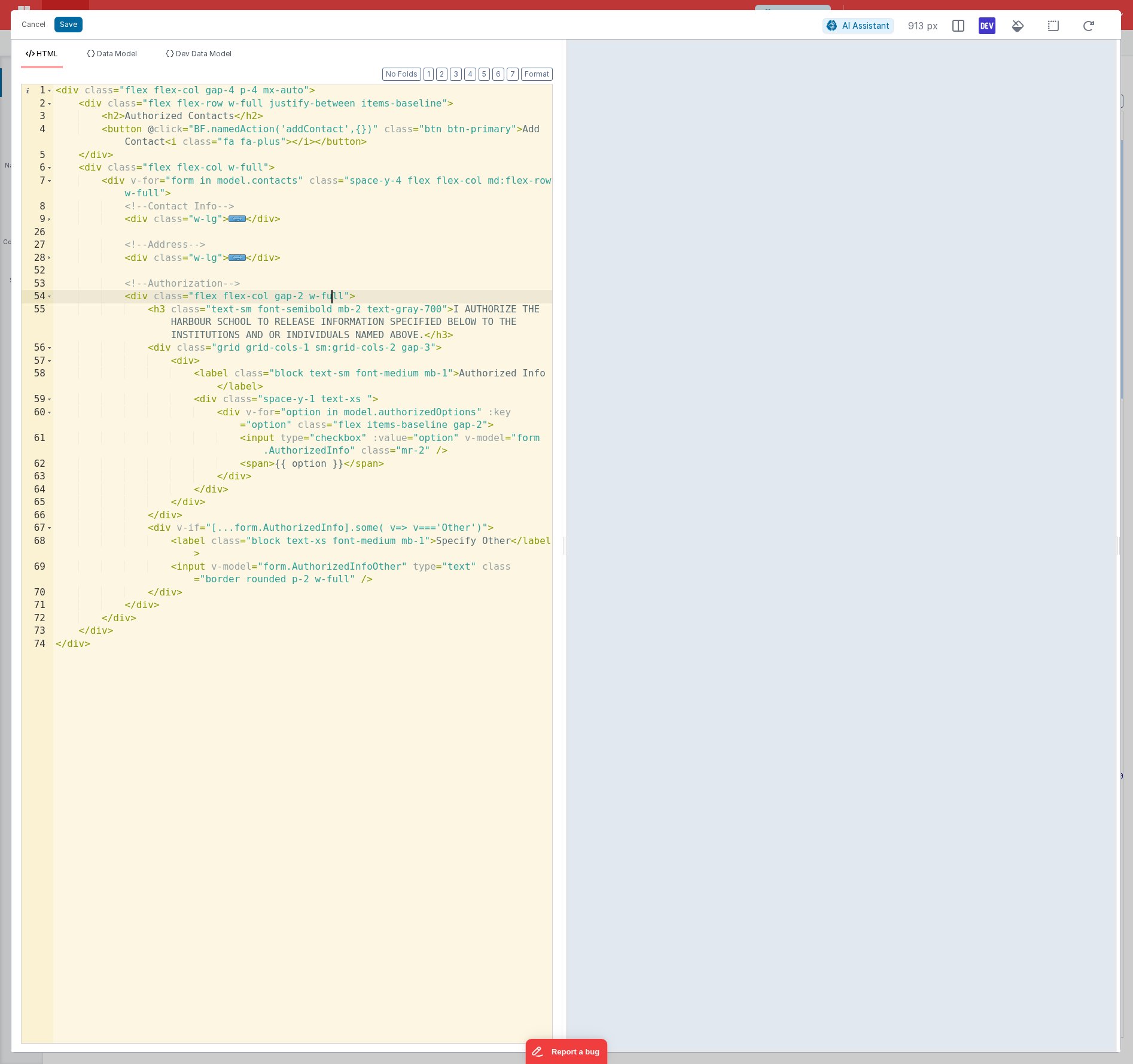
click at [332, 292] on div "< div class = "flex flex-col gap-4 p-4 mx-auto" > < div class = "flex flex-row …" at bounding box center [303, 576] width 499 height 984
click at [262, 167] on div "< div class = "flex flex-col gap-4 p-4 mx-auto" > < div class = "flex flex-row …" at bounding box center [303, 576] width 499 height 984
click at [160, 194] on div "< div class = "flex flex-col gap-4 p-4 mx-auto" > < div class = "flex flex-row …" at bounding box center [303, 576] width 499 height 984
drag, startPoint x: 308, startPoint y: 297, endPoint x: 342, endPoint y: 300, distance: 34.1
click at [342, 300] on div "< div class = "flex flex-col gap-4 p-4 mx-auto" > < div class = "flex flex-row …" at bounding box center [303, 576] width 499 height 984
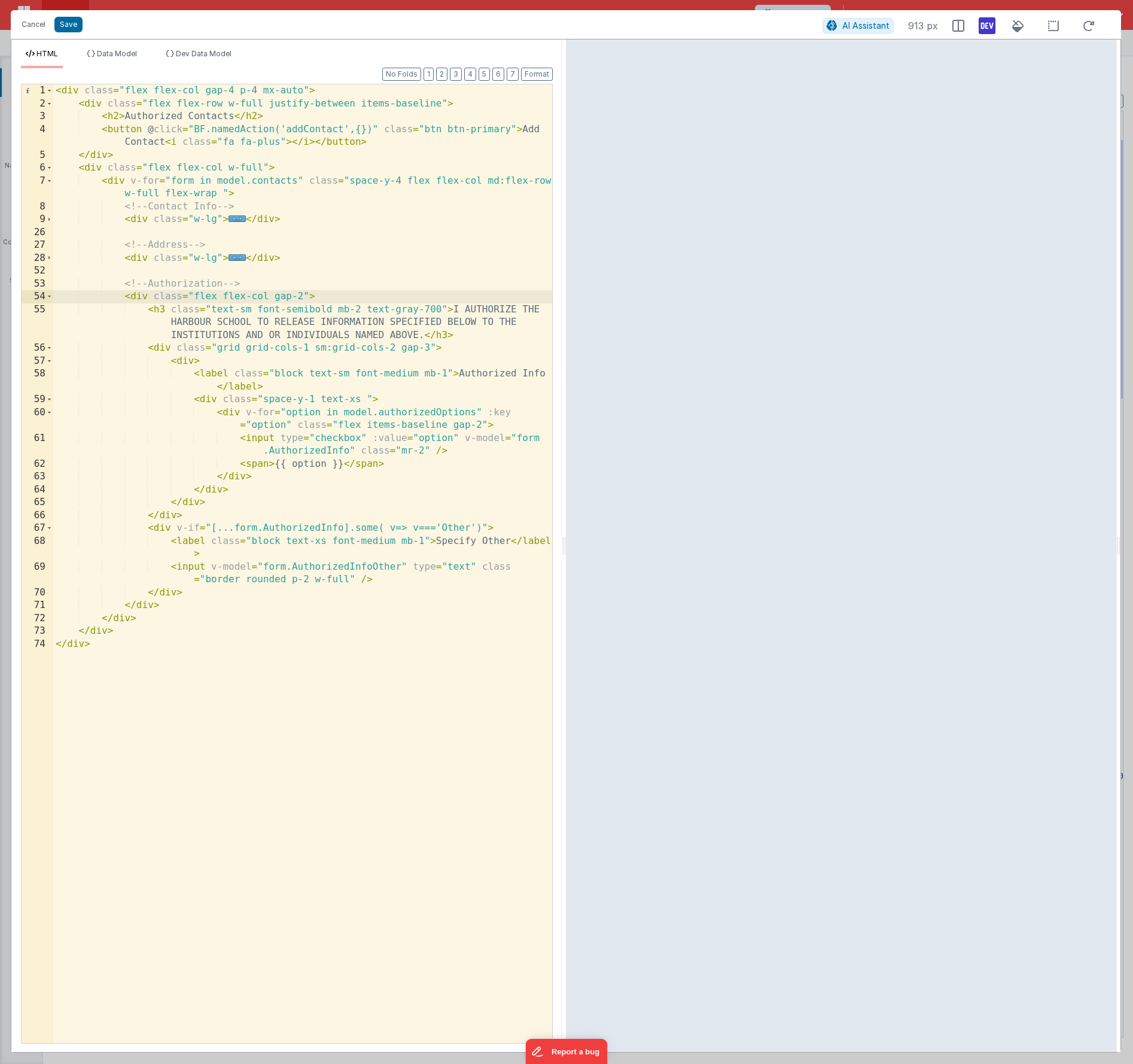
click at [193, 219] on div "< div class = "flex flex-col gap-4 p-4 mx-auto" > < div class = "flex flex-row …" at bounding box center [303, 576] width 499 height 984
click at [51, 223] on span at bounding box center [49, 219] width 7 height 13
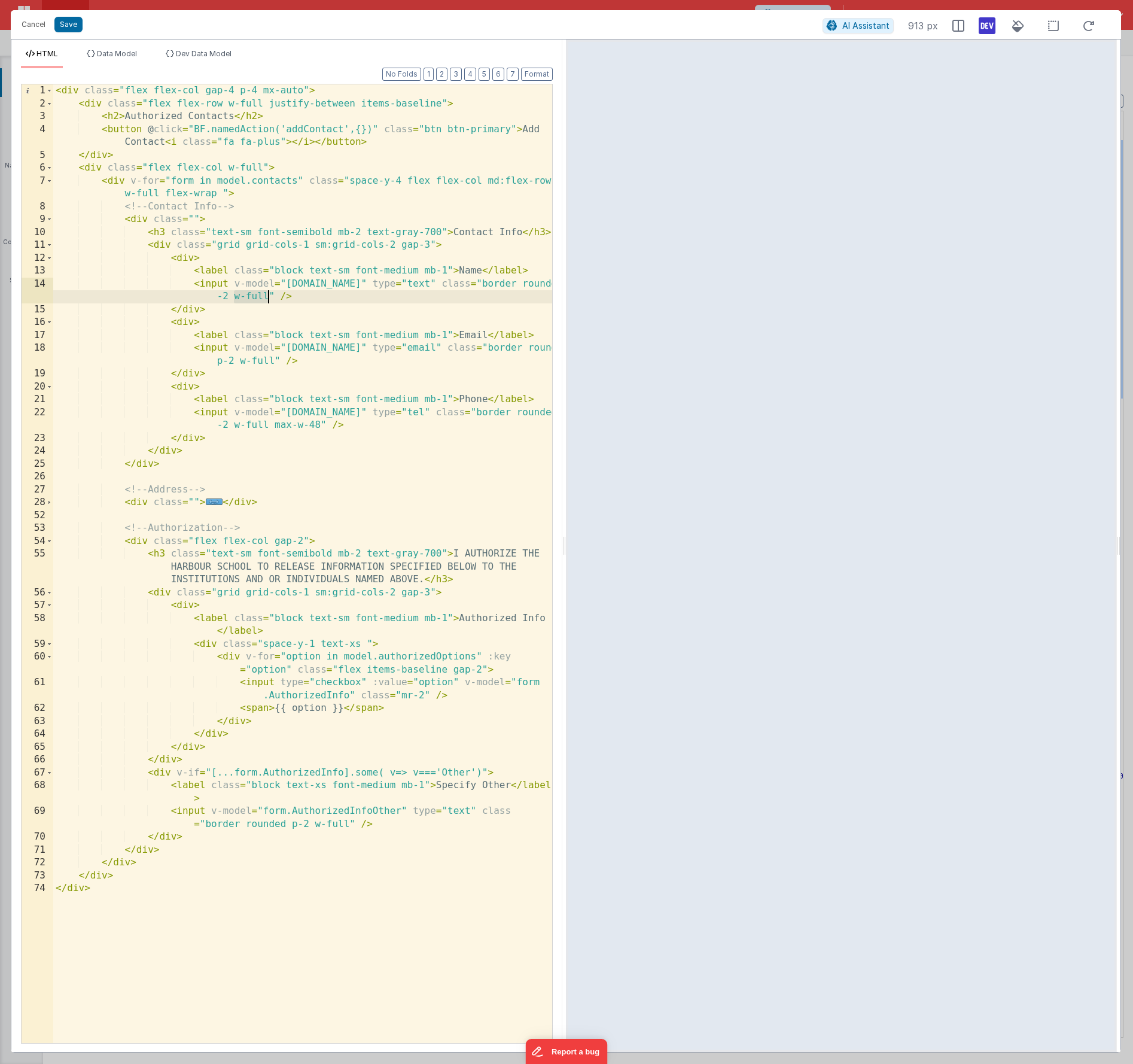
drag, startPoint x: 235, startPoint y: 294, endPoint x: 267, endPoint y: 298, distance: 32.2
click at [267, 298] on div "< div class = "flex flex-col gap-4 p-4 mx-auto" > < div class = "flex flex-row …" at bounding box center [303, 576] width 499 height 984
